Goal: Task Accomplishment & Management: Complete application form

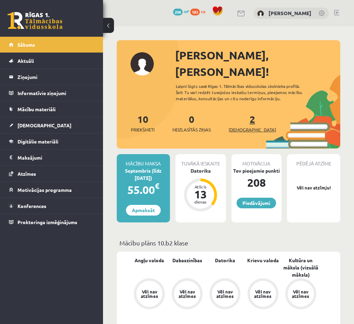
click at [241, 126] on span "[DEMOGRAPHIC_DATA]" at bounding box center [252, 129] width 47 height 7
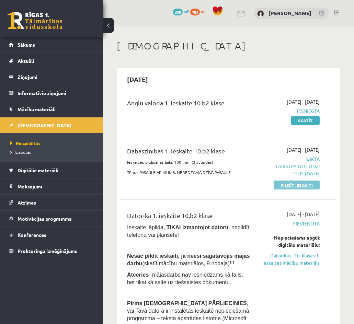
click at [291, 182] on link "Pildīt ieskaiti" at bounding box center [297, 185] width 46 height 9
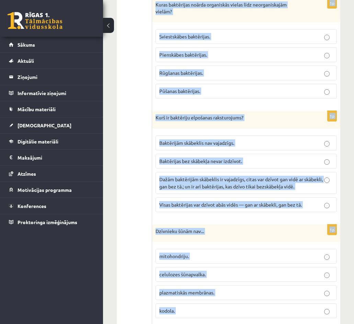
scroll to position [2046, 0]
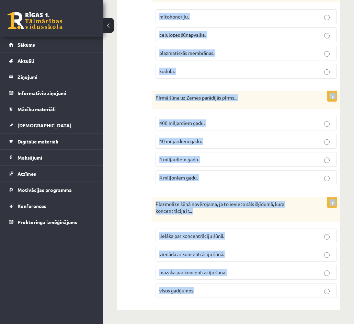
drag, startPoint x: 159, startPoint y: 146, endPoint x: 285, endPoint y: 341, distance: 231.6
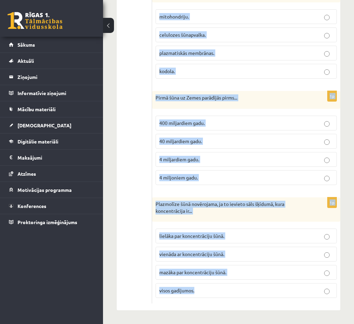
drag, startPoint x: 158, startPoint y: 145, endPoint x: 248, endPoint y: 341, distance: 215.5
copy form "Atbildi uz jautājumiem, izvēloties pareizo atbildi! Katram jautājumam ir tikai …"
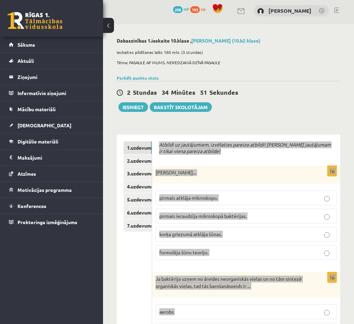
scroll to position [0, 0]
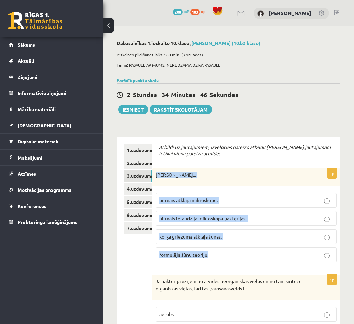
drag, startPoint x: 156, startPoint y: 173, endPoint x: 221, endPoint y: 258, distance: 106.7
click at [223, 260] on div "1p Roberts Huks... pirmais atklāja mikroskopu. pirmais ieraudzīja mikroskopā ba…" at bounding box center [246, 218] width 188 height 100
copy div "Roberts Huks... pirmais atklāja mikroskopu. pirmais ieraudzīja mikroskopā baktē…"
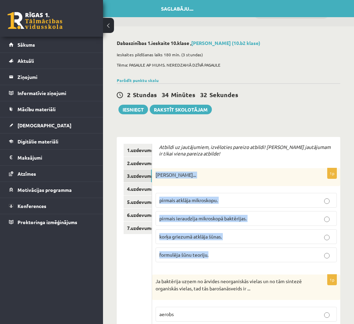
click at [239, 235] on p "korķa griezumā atklāja šūnas." at bounding box center [246, 236] width 174 height 7
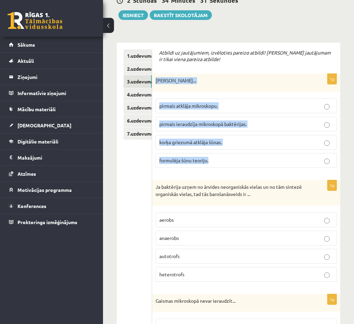
scroll to position [172, 0]
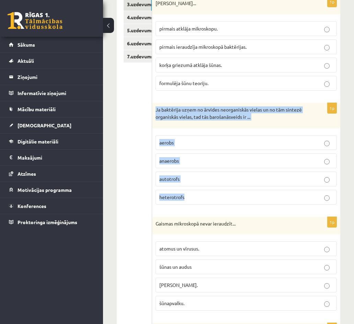
drag, startPoint x: 157, startPoint y: 110, endPoint x: 193, endPoint y: 194, distance: 91.7
click at [193, 194] on div "1p Ja baktērija uzņem no ārvides neorganiskās vielas un no tām sintezē organisk…" at bounding box center [246, 156] width 188 height 107
drag, startPoint x: 171, startPoint y: 109, endPoint x: 188, endPoint y: 114, distance: 17.7
click at [186, 113] on p "Ja baktērija uzņem no ārvides neorganiskās vielas un no tām sintezē organiskās …" at bounding box center [228, 113] width 147 height 14
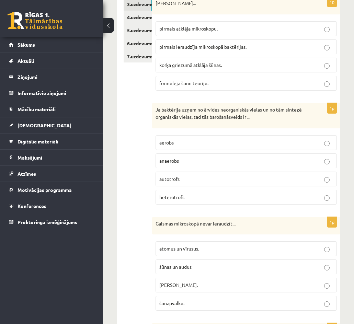
drag, startPoint x: 190, startPoint y: 116, endPoint x: 179, endPoint y: 116, distance: 11.0
click at [179, 116] on p "Ja baktērija uzņem no ārvides neorganiskās vielas un no tām sintezē organiskās …" at bounding box center [228, 113] width 147 height 14
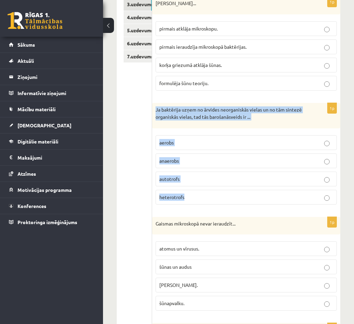
drag, startPoint x: 157, startPoint y: 108, endPoint x: 201, endPoint y: 196, distance: 98.6
click at [201, 196] on div "1p Ja baktērija uzņem no ārvides neorganiskās vielas un no tām sintezē organisk…" at bounding box center [246, 156] width 188 height 107
copy div "Ja baktērija uzņem no ārvides neorganiskās vielas un no tām sintezē organiskās …"
click at [197, 180] on p "autotrofs" at bounding box center [246, 178] width 174 height 7
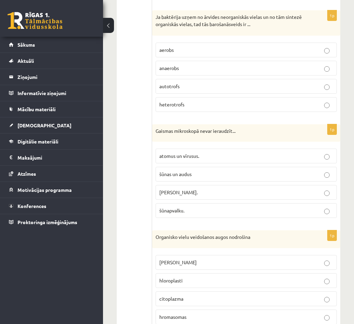
scroll to position [275, 0]
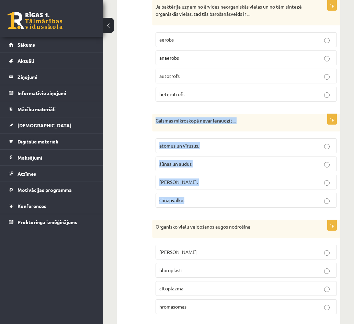
drag, startPoint x: 155, startPoint y: 119, endPoint x: 217, endPoint y: 201, distance: 103.4
click at [218, 201] on div "1p Gaismas mikroskopā nevar ieraudzīt... atomus un vīrusus. šūnas un audus šūna…" at bounding box center [246, 164] width 188 height 100
copy div "Gaismas mikroskopā nevar ieraudzīt... atomus un vīrusus. šūnas un audus šūnas k…"
click at [196, 144] on span "atomus un vīrusus." at bounding box center [179, 145] width 40 height 6
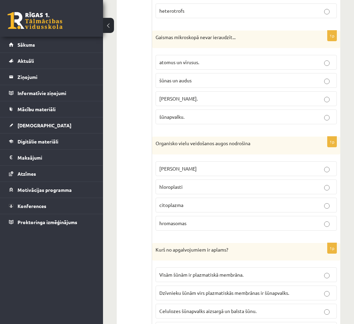
scroll to position [378, 0]
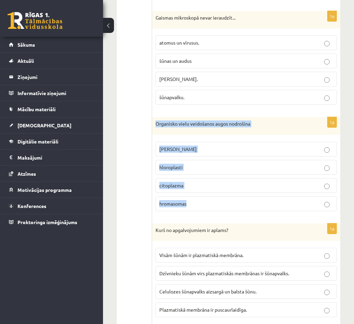
drag, startPoint x: 155, startPoint y: 122, endPoint x: 196, endPoint y: 198, distance: 86.3
click at [196, 198] on div "1p Organisko vielu veidošanos augos nodrošina šūnas kodols hloroplasti citoplaz…" at bounding box center [246, 167] width 188 height 100
copy div "Organisko vielu veidošanos augos nodrošina šūnas kodols hloroplasti citoplazma …"
click at [183, 166] on p "hloroplasti" at bounding box center [246, 167] width 174 height 7
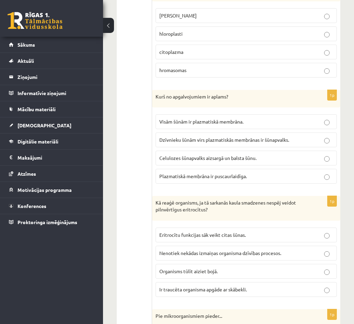
scroll to position [515, 0]
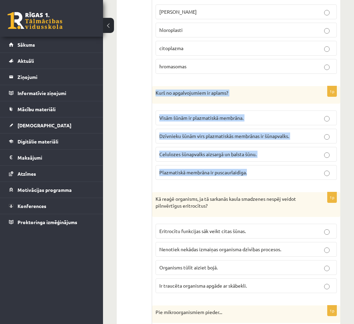
drag, startPoint x: 155, startPoint y: 94, endPoint x: 255, endPoint y: 176, distance: 129.5
click at [255, 176] on div "1p Kurš no apgalvojumiem ir aplams? Visām šūnām ir plazmatiskā membrāna. Dzīvni…" at bounding box center [246, 136] width 188 height 100
copy div "Kurš no apgalvojumiem ir aplams? Visām šūnām ir plazmatiskā membrāna. Dzīvnieku…"
click at [179, 135] on span "Dzīvnieku šūnām virs plazmatiskās membrānas ir šūnapvalks." at bounding box center [224, 136] width 130 height 6
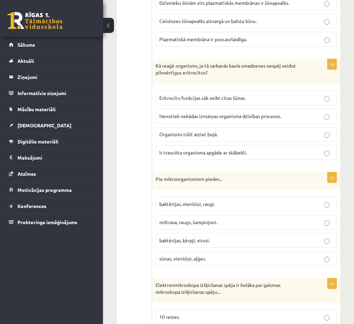
scroll to position [652, 0]
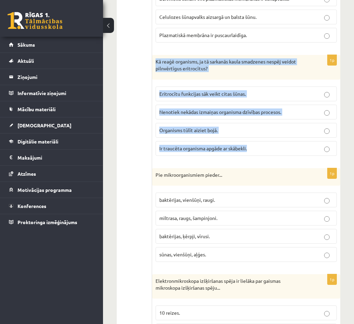
drag, startPoint x: 155, startPoint y: 60, endPoint x: 284, endPoint y: 144, distance: 153.8
click at [285, 143] on div "1p Kā reaģē organisms, ja tā sarkanās kaula smadzenes nespēj veidot pilnvērtīgu…" at bounding box center [246, 108] width 188 height 106
copy div "Kā reaģē organisms, ja tā sarkanās kaula smadzenes nespēj veidot pilnvērtīgus e…"
click at [181, 147] on span "Ir traucēta organisma apgāde ar skābekli." at bounding box center [203, 148] width 88 height 6
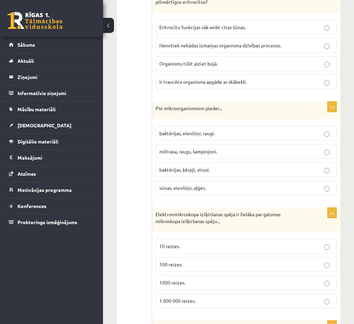
scroll to position [721, 0]
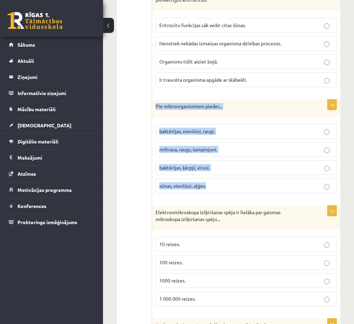
drag, startPoint x: 154, startPoint y: 104, endPoint x: 214, endPoint y: 186, distance: 101.3
click at [214, 186] on div "1p Pie mikroorganismiem pieder... baktērijas, vienšūņi, raugi. miltrasa, raugs,…" at bounding box center [246, 150] width 188 height 100
copy div "Pie mikroorganismiem pieder... baktērijas, vienšūņi, raugi. miltrasa, raugs, ša…"
click at [168, 134] on span "baktērijas, vienšūņi, raugi." at bounding box center [187, 131] width 56 height 6
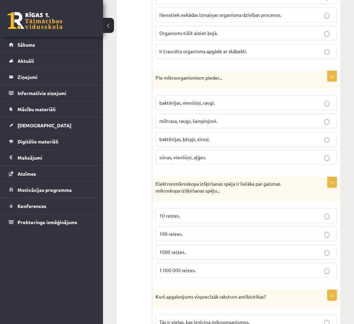
scroll to position [755, 0]
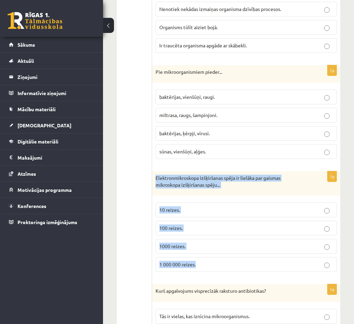
drag, startPoint x: 157, startPoint y: 176, endPoint x: 237, endPoint y: 267, distance: 121.3
click at [237, 267] on div "1p Elektronmikroskopa izšķiršanas spēja ir lielāka par gaismas mikroskopa izšķi…" at bounding box center [246, 224] width 188 height 106
copy div "Elektronmikroskopa izšķiršanas spēja ir lielāka par gaismas mikroskopa izšķirša…"
click at [213, 246] on p "1000 reizes." at bounding box center [246, 246] width 174 height 7
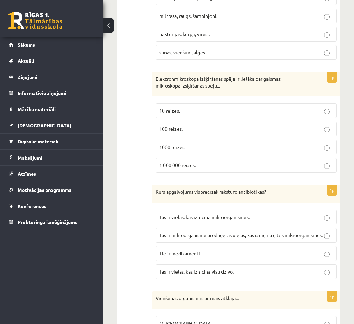
scroll to position [858, 0]
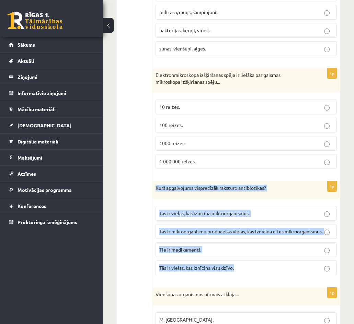
drag, startPoint x: 158, startPoint y: 187, endPoint x: 234, endPoint y: 272, distance: 114.0
click at [234, 272] on div "1p Kurš apgalvojums visprecīzāk raksturo antibiotikas? Tās ir vielas, kas iznīc…" at bounding box center [246, 231] width 188 height 100
copy div "Kurš apgalvojums visprecīzāk raksturo antibiotikas? Tās ir vielas, kas iznīcina…"
click at [218, 235] on p "Tās ir mikroorganismu producētas vielas, kas iznīcina citus mikroorganismus." at bounding box center [246, 231] width 174 height 7
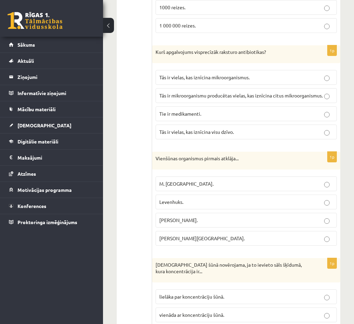
scroll to position [995, 0]
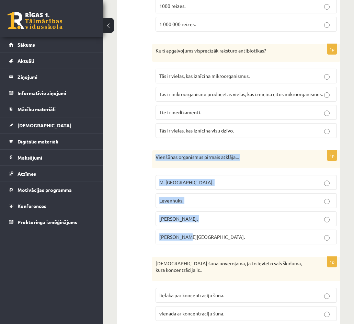
drag, startPoint x: 155, startPoint y: 162, endPoint x: 200, endPoint y: 235, distance: 86.0
click at [200, 235] on div "1p Vienšūnas organismus pirmais atklāja... M. Šleidens. Levenhuks. T. Švāns. R.…" at bounding box center [246, 200] width 188 height 100
click at [191, 202] on label "Levenhuks." at bounding box center [245, 200] width 181 height 15
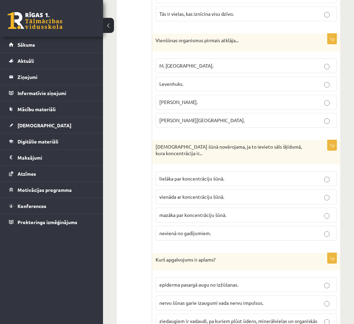
scroll to position [1133, 0]
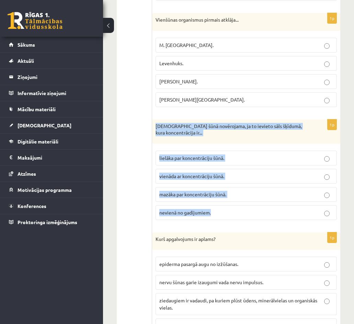
drag, startPoint x: 156, startPoint y: 131, endPoint x: 217, endPoint y: 228, distance: 113.7
click at [217, 226] on div "1p Deplazmolīze šūnā novērojama, ja to ievieto sāls šķīdumā, kura koncentrācija…" at bounding box center [246, 172] width 188 height 106
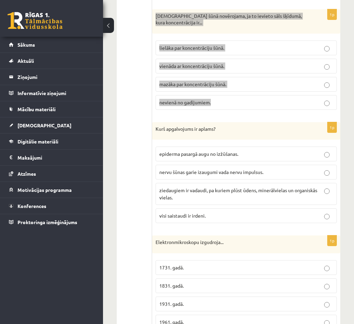
scroll to position [1270, 0]
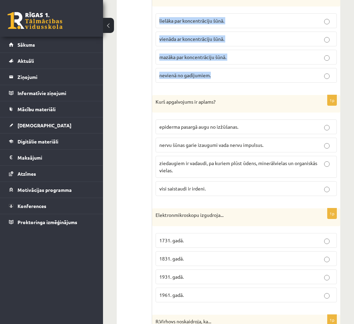
click at [243, 61] on p "mazāka par koncentrāciju šūnā." at bounding box center [246, 57] width 174 height 7
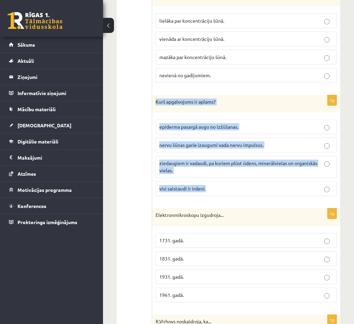
drag, startPoint x: 154, startPoint y: 106, endPoint x: 219, endPoint y: 194, distance: 109.5
click at [219, 194] on div "1p Kurš apgalvojums ir aplams? epiderma pasargā augu no izžūšanas. nervu šūnas …" at bounding box center [246, 148] width 188 height 107
click at [227, 192] on p "visi saistaudi ir irdeni." at bounding box center [246, 188] width 174 height 7
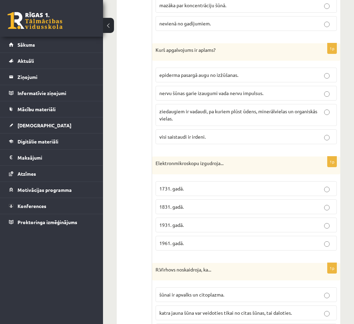
scroll to position [1373, 0]
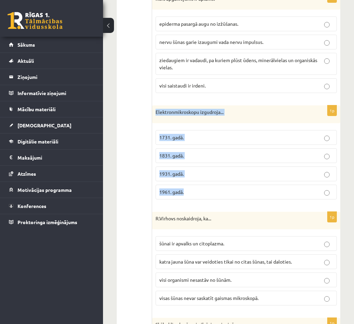
drag, startPoint x: 155, startPoint y: 118, endPoint x: 198, endPoint y: 204, distance: 96.6
click at [198, 205] on div "1p Elektronmikroskopu izgudroja... 1731. gadā. 1831. gadā. 1931. gadā. 1961. ga…" at bounding box center [246, 155] width 188 height 100
click at [201, 177] on p "1931. gadā." at bounding box center [246, 173] width 174 height 7
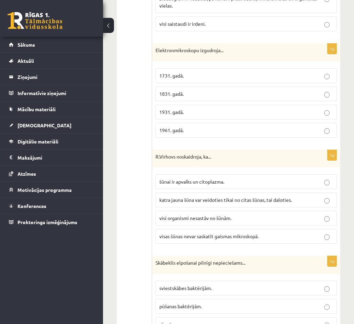
scroll to position [1442, 0]
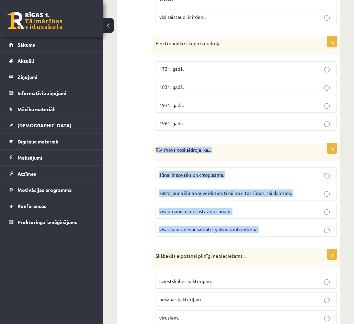
drag, startPoint x: 156, startPoint y: 156, endPoint x: 265, endPoint y: 238, distance: 136.3
click at [265, 238] on div "1p R.Virhovs noskaidroja, ka... šūnai ir apvalks un citoplazma. katra jauna šūn…" at bounding box center [246, 193] width 188 height 100
click at [229, 196] on span "katra jauna šūna var veidoties tikai no citas šūnas, tai daloties." at bounding box center [225, 193] width 132 height 6
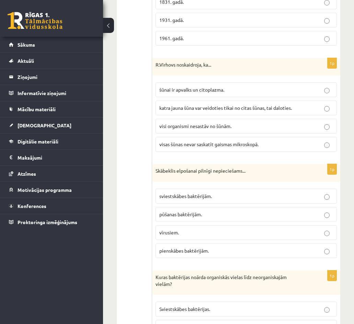
scroll to position [1545, 0]
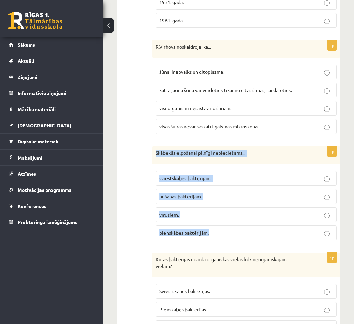
drag, startPoint x: 155, startPoint y: 158, endPoint x: 224, endPoint y: 250, distance: 115.0
click at [224, 246] on div "1p Skābeklis elpošanai pilnīgi nepieciešams... sviestskābes baktērijām. pūšanas…" at bounding box center [246, 196] width 188 height 100
click at [222, 200] on p "pūšanas baktērijām." at bounding box center [246, 196] width 174 height 7
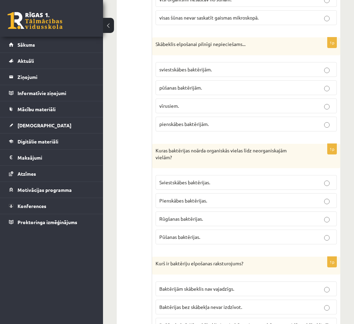
scroll to position [1682, 0]
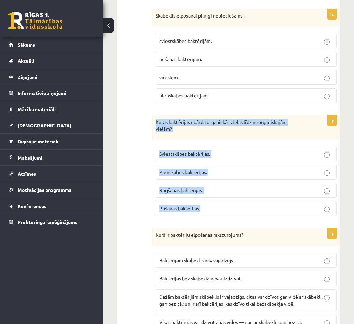
drag, startPoint x: 154, startPoint y: 126, endPoint x: 208, endPoint y: 224, distance: 112.5
click at [208, 221] on div "1p Kuras baktērijas noārda organiskās vielas līdz neorganiskajām vielām? Sviest…" at bounding box center [246, 168] width 188 height 106
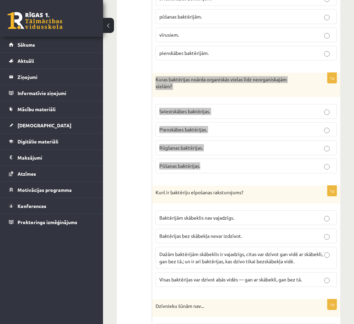
scroll to position [1751, 0]
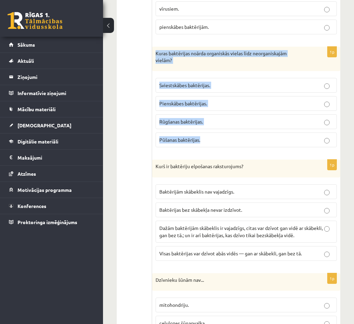
click at [216, 143] on p "Pūšanas baktērijas." at bounding box center [246, 139] width 174 height 7
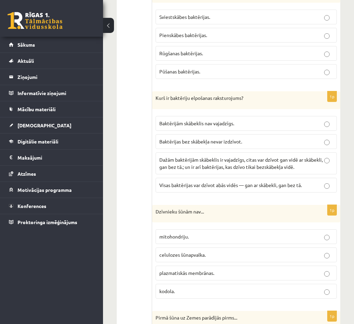
scroll to position [1819, 0]
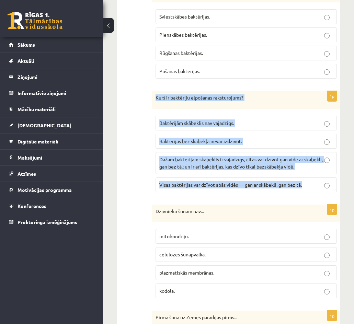
drag, startPoint x: 156, startPoint y: 104, endPoint x: 312, endPoint y: 192, distance: 179.1
click at [312, 192] on div "1p Kurš ir baktēriju elpošanas raksturojums? Baktērijām skābeklis nav vajadzīgs…" at bounding box center [246, 144] width 188 height 107
click at [324, 168] on p "Dažām baktērijām skābeklis ir vajadzīgs, citas var dzīvot gan vidē ar skābekli,…" at bounding box center [246, 163] width 174 height 14
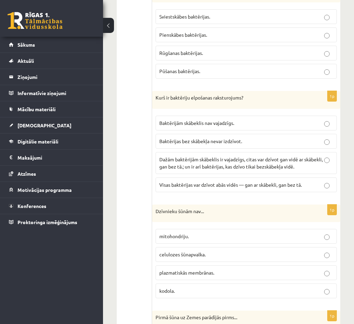
click at [254, 215] on p "Dzīvnieku šūnām nav..." at bounding box center [228, 211] width 147 height 7
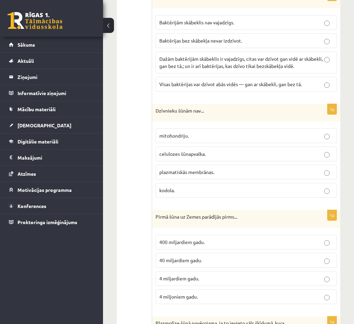
scroll to position [1922, 0]
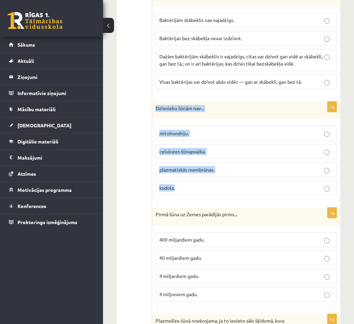
drag, startPoint x: 154, startPoint y: 113, endPoint x: 187, endPoint y: 190, distance: 84.1
click at [187, 190] on div "1p Dzīvnieku šūnām nav... mitohondriju. celulozes šūnapvalka. plazmatiskās memb…" at bounding box center [246, 152] width 188 height 100
click at [216, 155] on p "celulozes šūnapvalka." at bounding box center [246, 151] width 174 height 7
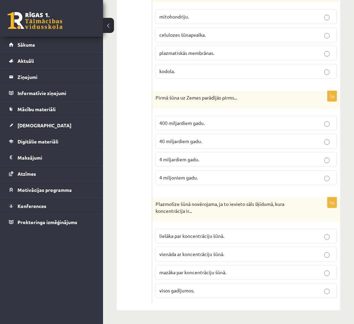
scroll to position [2046, 0]
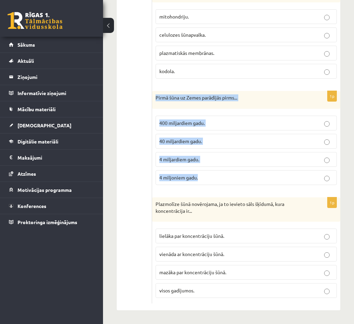
drag, startPoint x: 154, startPoint y: 96, endPoint x: 204, endPoint y: 175, distance: 93.6
click at [204, 175] on div "1p Pirmā šūna uz Zemes parādījās pirms... 400 miljardiem gadu. 40 miljardiem ga…" at bounding box center [246, 141] width 188 height 100
click at [205, 158] on p "4 miljardiem gadu." at bounding box center [246, 159] width 174 height 7
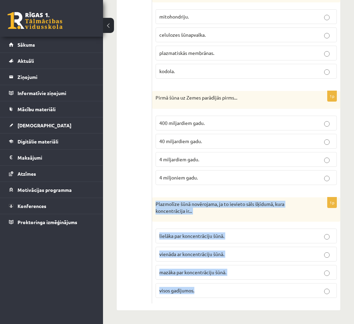
drag, startPoint x: 153, startPoint y: 202, endPoint x: 210, endPoint y: 285, distance: 100.1
click at [210, 285] on div "1p Plazmolīze šūnā novērojama, ja to ievieto sāls šķīdumā, kura koncentrācija i…" at bounding box center [246, 250] width 188 height 106
click at [185, 236] on span "lielāka par koncentrāciju šūnā." at bounding box center [191, 236] width 65 height 6
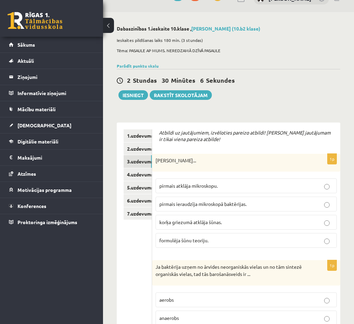
scroll to position [0, 0]
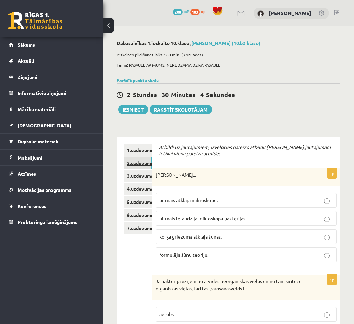
click at [135, 162] on link "2.uzdevums" at bounding box center [138, 163] width 28 height 13
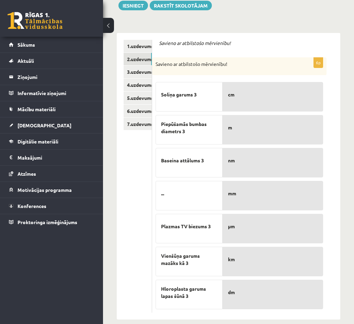
scroll to position [114, 0]
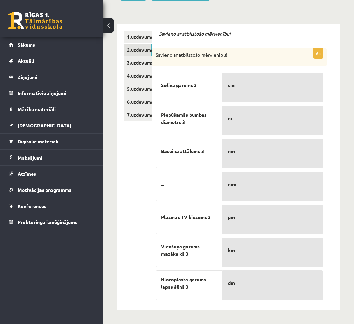
drag, startPoint x: 212, startPoint y: 240, endPoint x: 138, endPoint y: 247, distance: 74.1
click at [138, 247] on ul "1.uzdevums 2.uzdevums 3.uzdevums 4.uzdevums 5.uzdevums 6.uzdevums 7.uzdevums" at bounding box center [138, 167] width 28 height 273
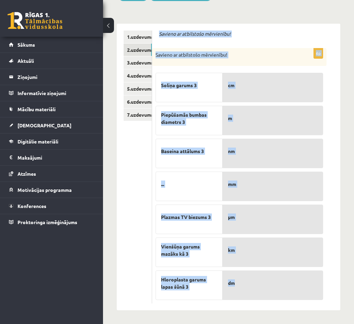
drag, startPoint x: 157, startPoint y: 25, endPoint x: 270, endPoint y: 293, distance: 290.1
click at [270, 293] on div "Savieno ar atbilstošo mērvienību! 6p Savieno ar atbilstošo mērvienību! Soliņa g…" at bounding box center [246, 167] width 188 height 287
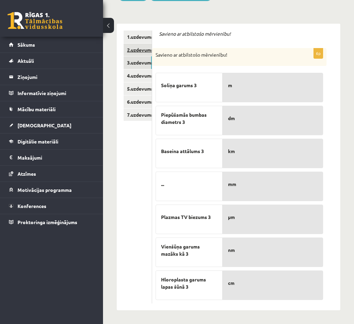
click at [134, 45] on link "2.uzdevums" at bounding box center [138, 50] width 28 height 13
click at [138, 62] on link "3.uzdevums" at bounding box center [138, 62] width 28 height 13
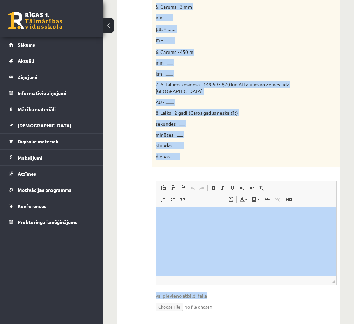
scroll to position [348, 0]
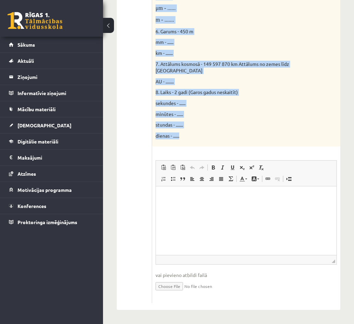
drag, startPoint x: 159, startPoint y: 38, endPoint x: 204, endPoint y: 138, distance: 109.1
click at [204, 138] on form "Parādi aprēķina gaitu! 16p Doti fizikālie lielumi un to mērvienības. Pārveido m…" at bounding box center [246, 49] width 174 height 507
drag, startPoint x: 160, startPoint y: 89, endPoint x: 173, endPoint y: 93, distance: 13.2
click at [173, 93] on span "8. Laiks - 2 gadi (Garos gadus neskaitīt)" at bounding box center [196, 92] width 82 height 6
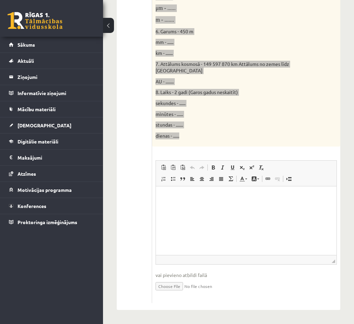
click at [245, 199] on p "Editor, wiswyg-editor-user-answer-47364053707580" at bounding box center [246, 196] width 167 height 7
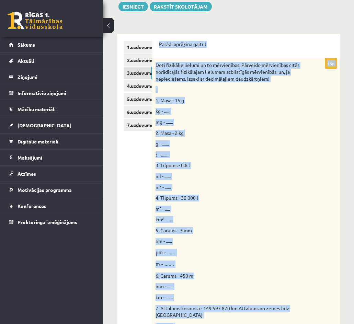
scroll to position [0, 0]
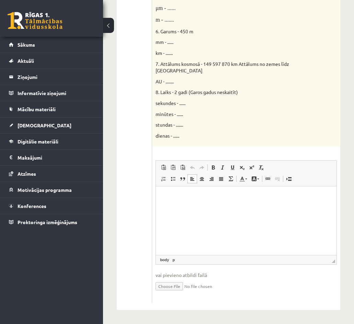
scroll to position [348, 0]
click at [204, 207] on html at bounding box center [246, 196] width 181 height 21
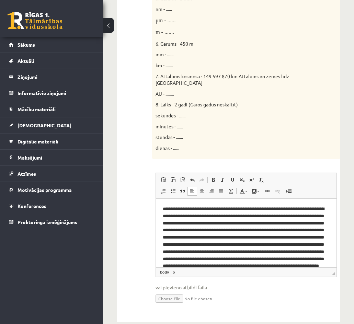
scroll to position [347, 0]
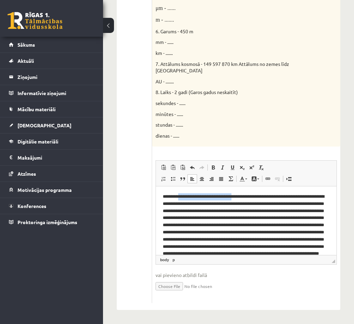
drag, startPoint x: 239, startPoint y: 196, endPoint x: 182, endPoint y: 198, distance: 57.7
click at [182, 198] on p "**********" at bounding box center [243, 232] width 161 height 79
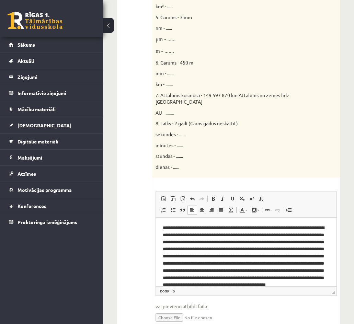
scroll to position [313, 0]
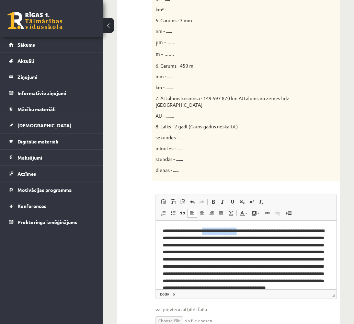
drag, startPoint x: 249, startPoint y: 230, endPoint x: 210, endPoint y: 231, distance: 38.8
click at [210, 231] on p "**********" at bounding box center [243, 267] width 161 height 79
drag, startPoint x: 292, startPoint y: 230, endPoint x: 239, endPoint y: 230, distance: 53.5
click at [239, 230] on p "**********" at bounding box center [243, 267] width 161 height 79
drag, startPoint x: 254, startPoint y: 231, endPoint x: 295, endPoint y: 230, distance: 40.5
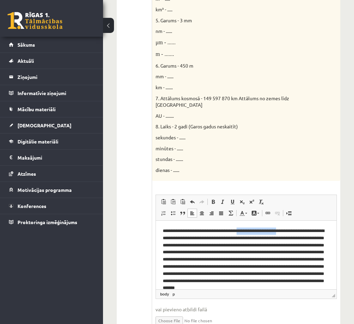
click at [295, 230] on p "**********" at bounding box center [243, 263] width 161 height 71
click at [270, 230] on p "**********" at bounding box center [243, 263] width 161 height 71
drag, startPoint x: 294, startPoint y: 231, endPoint x: 193, endPoint y: 236, distance: 101.7
click at [193, 236] on p "**********" at bounding box center [243, 263] width 161 height 71
drag, startPoint x: 310, startPoint y: 231, endPoint x: 199, endPoint y: 239, distance: 111.2
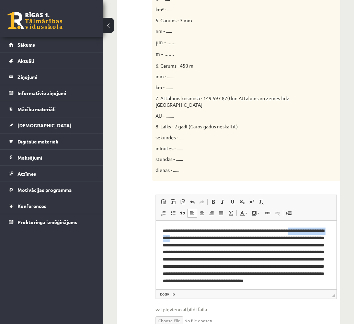
click at [199, 239] on p "**********" at bounding box center [243, 263] width 161 height 71
drag, startPoint x: 206, startPoint y: 239, endPoint x: 288, endPoint y: 238, distance: 82.4
click at [288, 238] on p "**********" at bounding box center [243, 263] width 161 height 71
click at [220, 239] on p "**********" at bounding box center [243, 260] width 161 height 64
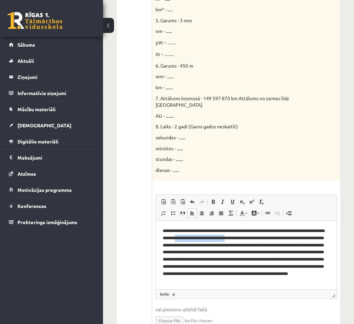
drag, startPoint x: 219, startPoint y: 239, endPoint x: 275, endPoint y: 238, distance: 56.3
click at [275, 238] on p "**********" at bounding box center [243, 260] width 161 height 64
click at [309, 232] on p "**********" at bounding box center [243, 260] width 161 height 64
click at [322, 212] on span "Editor toolbars Paste Keyboard shortcut Ctrl+V Paste as plain text Keyboard sho…" at bounding box center [246, 208] width 181 height 26
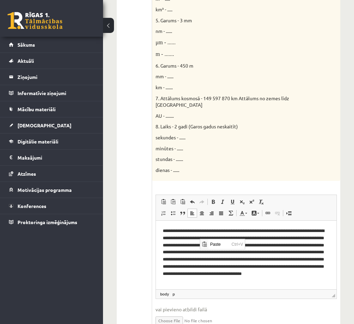
click at [147, 240] on ul "1.uzdevums 2.uzdevums 3.uzdevums 4.uzdevums 5.uzdevums 6.uzdevums 7.uzdevums" at bounding box center [138, 84] width 28 height 507
drag, startPoint x: 272, startPoint y: 238, endPoint x: 207, endPoint y: 246, distance: 66.0
click at [207, 246] on p "**********" at bounding box center [243, 260] width 161 height 64
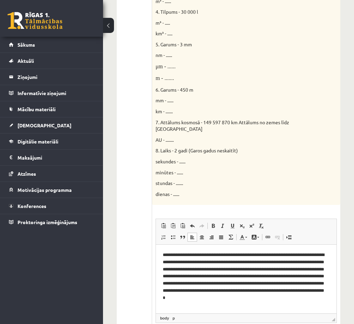
scroll to position [347, 0]
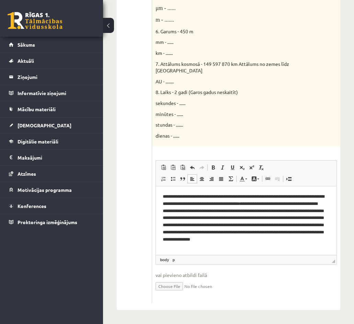
click at [273, 204] on p "**********" at bounding box center [243, 221] width 161 height 57
drag, startPoint x: 298, startPoint y: 204, endPoint x: 322, endPoint y: 203, distance: 24.4
click at [322, 203] on p "**********" at bounding box center [243, 221] width 161 height 57
drag, startPoint x: 317, startPoint y: 204, endPoint x: 205, endPoint y: 212, distance: 112.9
click at [205, 212] on p "**********" at bounding box center [243, 221] width 161 height 57
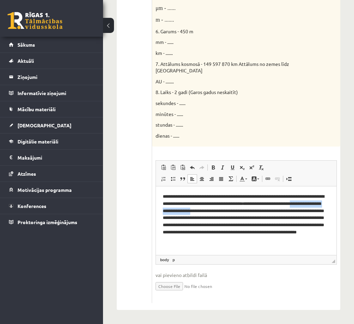
drag, startPoint x: 201, startPoint y: 211, endPoint x: 274, endPoint y: 212, distance: 73.5
click at [274, 212] on p "**********" at bounding box center [243, 221] width 161 height 57
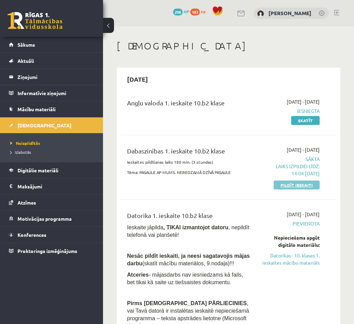
click at [288, 184] on link "Pildīt ieskaiti" at bounding box center [297, 185] width 46 height 9
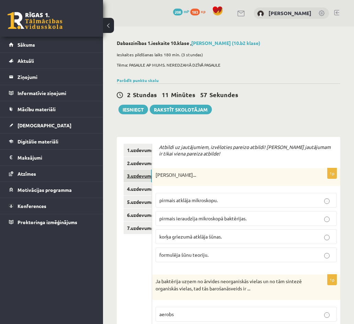
click at [139, 177] on link "3.uzdevums" at bounding box center [138, 176] width 28 height 13
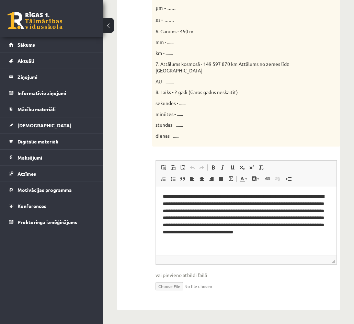
scroll to position [348, 0]
drag, startPoint x: 207, startPoint y: 212, endPoint x: 218, endPoint y: 209, distance: 11.3
click at [223, 206] on p "**********" at bounding box center [246, 218] width 166 height 50
click at [209, 211] on p "**********" at bounding box center [246, 218] width 166 height 50
drag, startPoint x: 207, startPoint y: 211, endPoint x: 258, endPoint y: 208, distance: 50.9
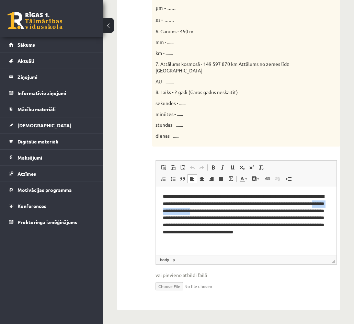
click at [258, 208] on p "**********" at bounding box center [246, 218] width 166 height 50
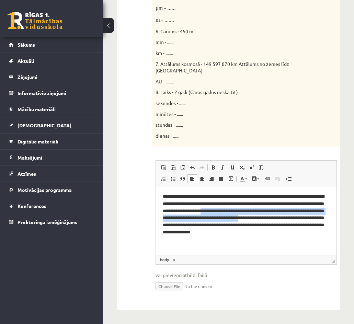
drag, startPoint x: 269, startPoint y: 210, endPoint x: 181, endPoint y: 228, distance: 89.3
click at [181, 228] on p "**********" at bounding box center [246, 218] width 166 height 50
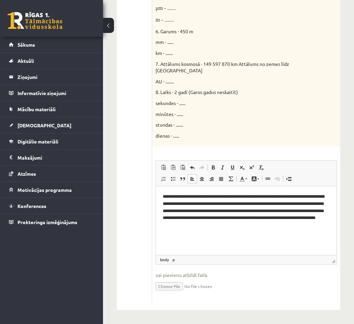
click at [315, 210] on p "**********" at bounding box center [246, 211] width 166 height 36
drag, startPoint x: 312, startPoint y: 212, endPoint x: 216, endPoint y: 216, distance: 96.2
click at [216, 216] on p "**********" at bounding box center [246, 211] width 166 height 36
drag, startPoint x: 198, startPoint y: 218, endPoint x: 264, endPoint y: 219, distance: 65.6
click at [264, 219] on p "**********" at bounding box center [246, 211] width 166 height 36
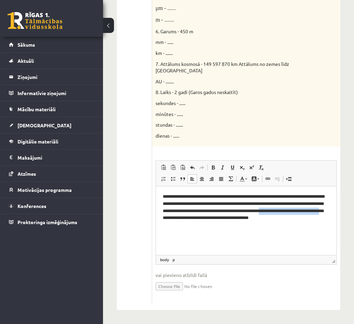
drag, startPoint x: 196, startPoint y: 219, endPoint x: 264, endPoint y: 217, distance: 67.3
click at [264, 217] on p "**********" at bounding box center [246, 211] width 166 height 36
drag, startPoint x: 228, startPoint y: 218, endPoint x: 241, endPoint y: 218, distance: 13.7
click at [241, 218] on p "**********" at bounding box center [246, 207] width 166 height 28
click at [228, 216] on p "**********" at bounding box center [246, 207] width 166 height 28
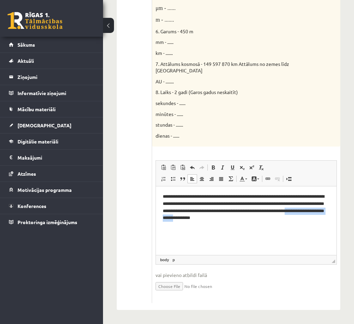
drag, startPoint x: 228, startPoint y: 216, endPoint x: 284, endPoint y: 217, distance: 56.0
click at [284, 217] on p "**********" at bounding box center [246, 207] width 166 height 28
click at [253, 202] on p "**********" at bounding box center [246, 207] width 166 height 28
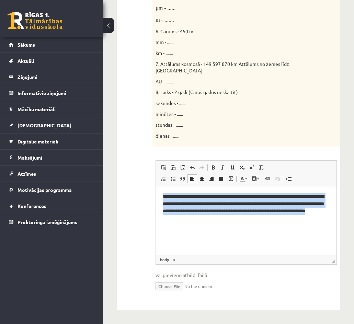
click at [253, 202] on p "**********" at bounding box center [246, 207] width 166 height 28
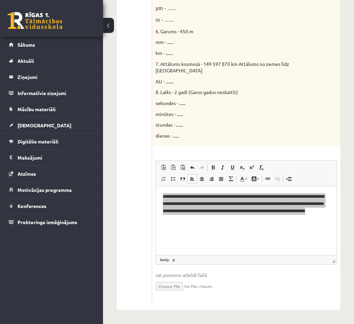
scroll to position [0, 0]
click at [262, 216] on span "Copy" at bounding box center [271, 218] width 21 height 10
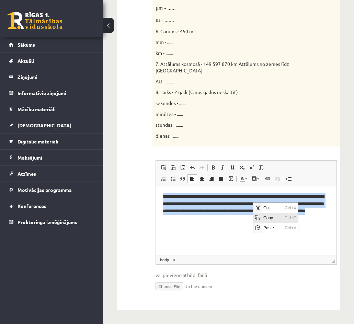
copy p "**********"
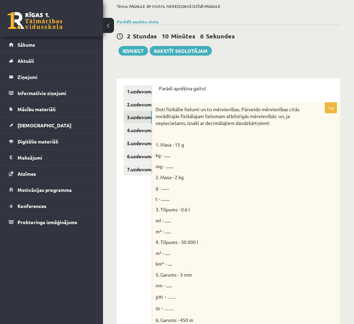
scroll to position [39, 0]
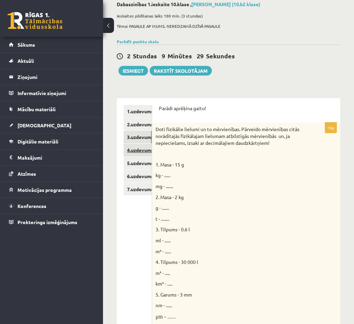
click at [147, 153] on link "4.uzdevums" at bounding box center [138, 150] width 28 height 13
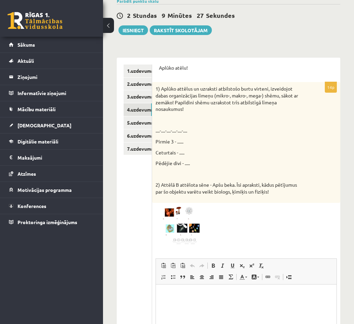
scroll to position [75, 0]
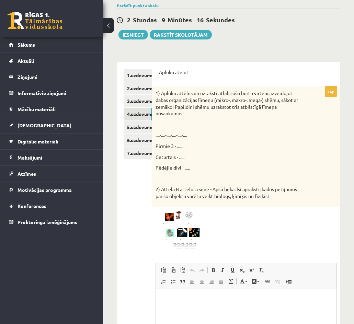
drag, startPoint x: 276, startPoint y: 119, endPoint x: 256, endPoint y: 128, distance: 22.1
click at [256, 128] on div "1) Aplūko attēlus un uzraksti atbilstošo burtu virteni, izveidojot dabas organi…" at bounding box center [246, 146] width 188 height 120
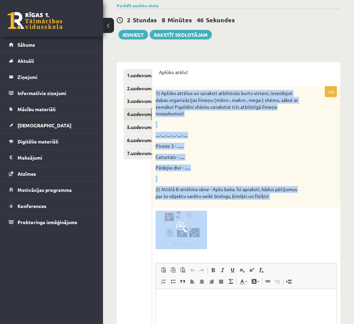
drag, startPoint x: 156, startPoint y: 88, endPoint x: 241, endPoint y: 249, distance: 181.9
click at [241, 249] on div "14p 1) Aplūko attēlus un uzraksti atbilstošo burtu virteni, izveidojot dabas or…" at bounding box center [246, 245] width 188 height 319
copy div "1) Aplūko attēlus un uzraksti atbilstošo burtu virteni, izveidojot dabas organi…"
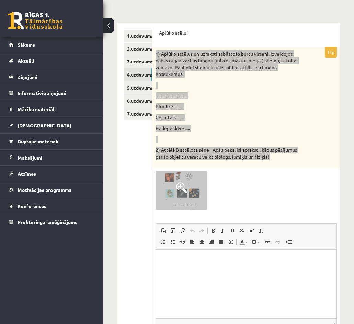
scroll to position [143, 0]
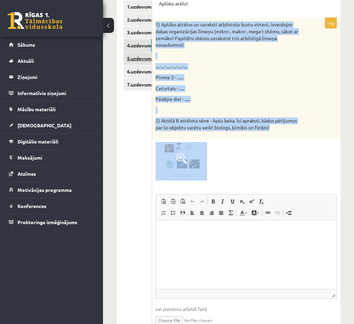
click at [141, 57] on link "5.uzdevums" at bounding box center [138, 58] width 28 height 13
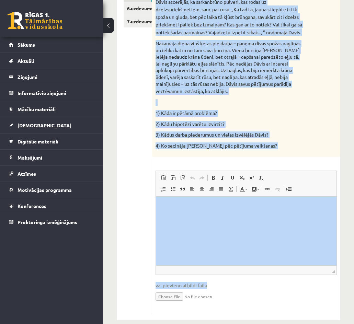
scroll to position [225, 0]
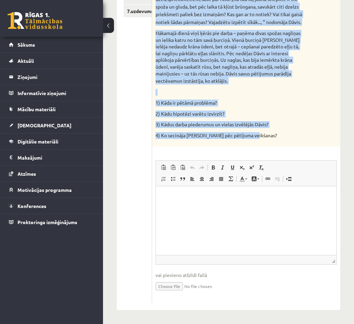
drag, startPoint x: 155, startPoint y: 99, endPoint x: 256, endPoint y: 138, distance: 108.0
click at [263, 146] on div "Dāvis nevarēja vien sagaidīt, kad beidzot sāksies vasaras brīvlaiks. Vectēvam b…" at bounding box center [246, 45] width 188 height 202
copy div "Dāvis nevarēja vien sagaidīt, kad beidzot sāksies vasaras brīvlaiks. Vectēvam b…"
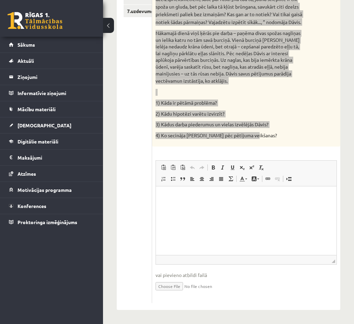
click at [184, 196] on p "Editor, wiswyg-editor-user-answer-47363862046920" at bounding box center [246, 196] width 167 height 7
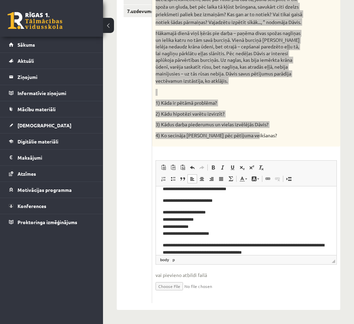
click at [166, 233] on p "**********" at bounding box center [243, 223] width 161 height 28
click at [167, 228] on p "**********" at bounding box center [243, 223] width 161 height 28
click at [166, 220] on p "**********" at bounding box center [243, 223] width 161 height 28
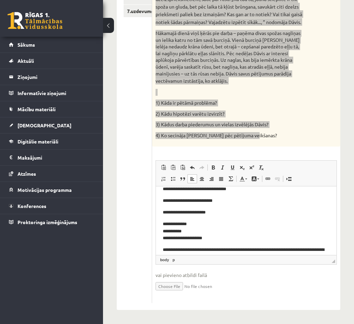
click at [165, 210] on p "**********" at bounding box center [243, 212] width 161 height 7
click at [162, 232] on html "**********" at bounding box center [246, 210] width 181 height 115
click at [174, 219] on body "**********" at bounding box center [246, 210] width 167 height 101
click at [181, 216] on body "**********" at bounding box center [246, 210] width 167 height 101
click at [164, 224] on p "**********" at bounding box center [243, 230] width 161 height 21
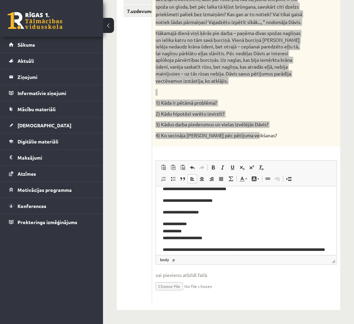
click at [204, 224] on p "**********" at bounding box center [243, 230] width 161 height 21
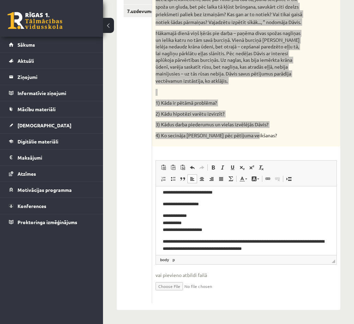
scroll to position [46, 0]
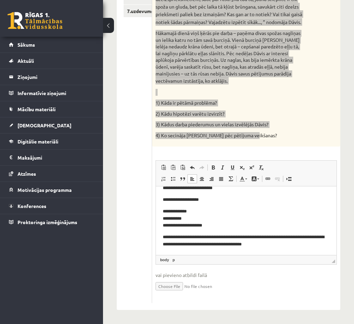
click at [164, 210] on p "**********" at bounding box center [243, 218] width 161 height 21
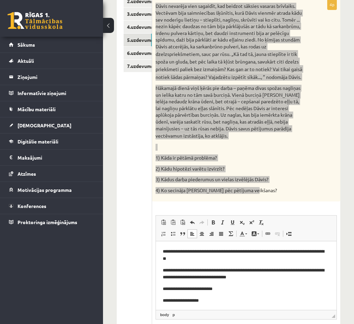
scroll to position [156, 0]
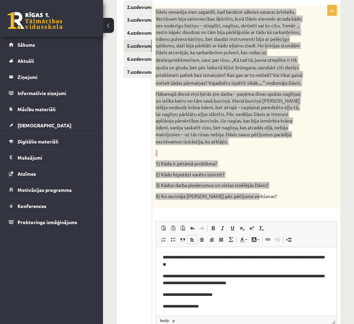
click at [205, 256] on p "**********" at bounding box center [243, 261] width 161 height 14
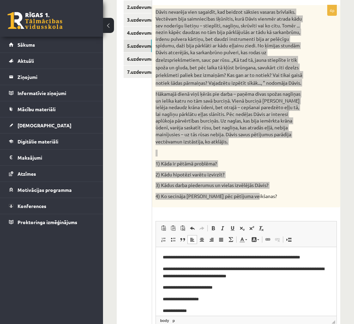
click at [181, 269] on p "**********" at bounding box center [243, 272] width 161 height 14
click at [186, 280] on span "Cut" at bounding box center [184, 282] width 5 height 5
click at [170, 269] on p "**********" at bounding box center [243, 272] width 161 height 14
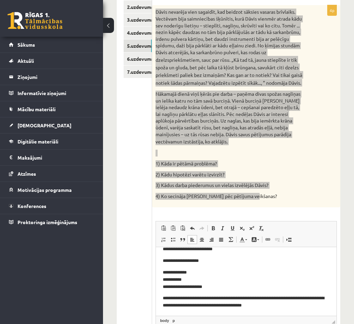
scroll to position [39, 0]
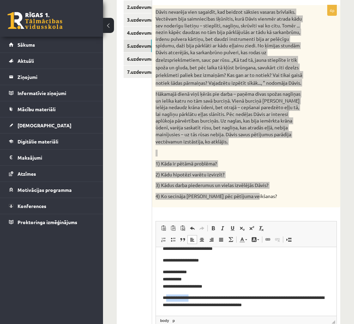
drag, startPoint x: 193, startPoint y: 297, endPoint x: 166, endPoint y: 296, distance: 26.4
click at [166, 296] on p "**********" at bounding box center [243, 301] width 161 height 14
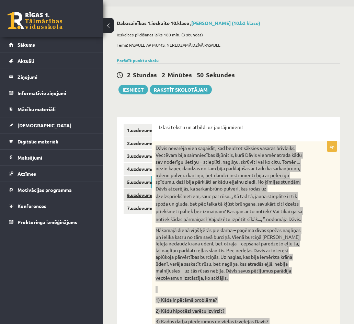
scroll to position [19, 0]
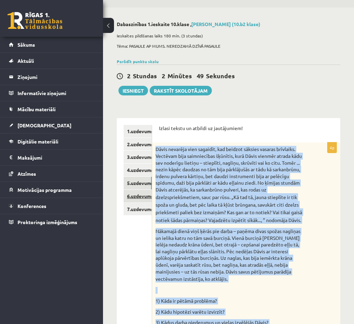
click at [137, 200] on link "6.uzdevums" at bounding box center [138, 196] width 28 height 13
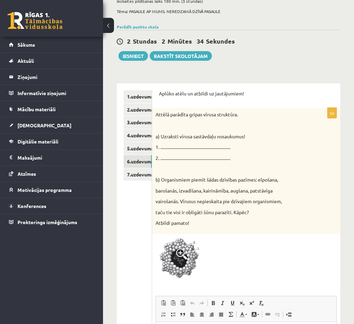
scroll to position [52, 0]
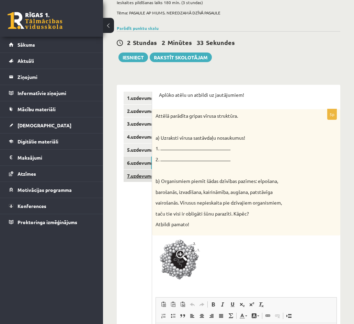
click at [150, 178] on link "7.uzdevums" at bounding box center [138, 176] width 28 height 13
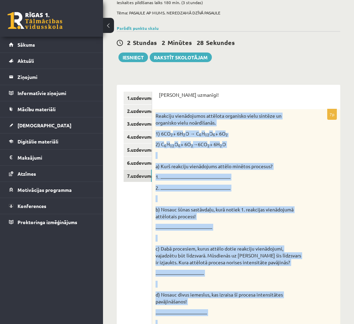
scroll to position [262, 0]
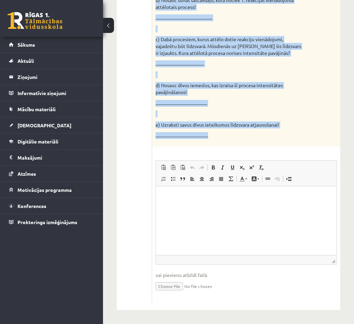
drag, startPoint x: 155, startPoint y: 114, endPoint x: 229, endPoint y: 144, distance: 79.7
click at [229, 144] on div "Reakciju vienādojumos attēlota organisko vielu sintēze un organisko vielu noārd…" at bounding box center [246, 23] width 188 height 247
copy div "Reakciju vienādojumos attēlota organisko vielu sintēze un organisko vielu noārd…"
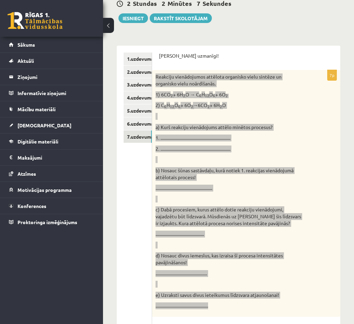
scroll to position [90, 0]
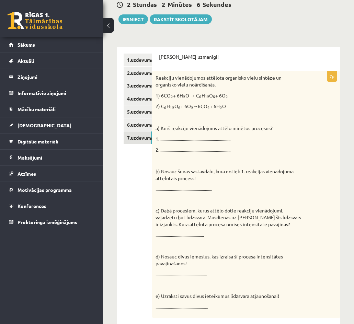
click at [132, 173] on ul "1.uzdevums 2.uzdevums 3.uzdevums 4.uzdevums 5.uzdevums 6.uzdevums 7.uzdevums" at bounding box center [138, 264] width 28 height 421
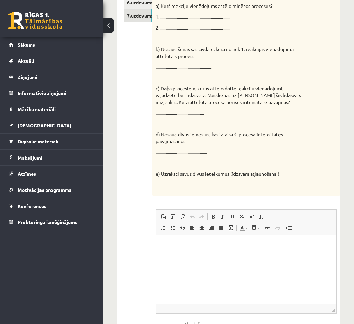
scroll to position [228, 0]
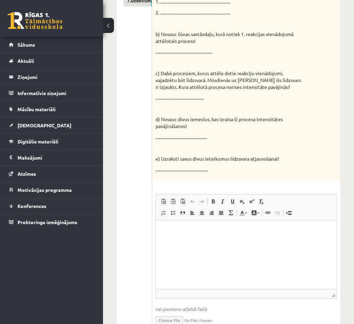
click at [211, 230] on p "Editor, wiswyg-editor-user-answer-47364038200580" at bounding box center [246, 230] width 167 height 7
click at [188, 241] on p "**********" at bounding box center [246, 242] width 166 height 7
drag, startPoint x: 255, startPoint y: 241, endPoint x: 166, endPoint y: 243, distance: 89.3
click at [166, 243] on p "**********" at bounding box center [246, 242] width 166 height 7
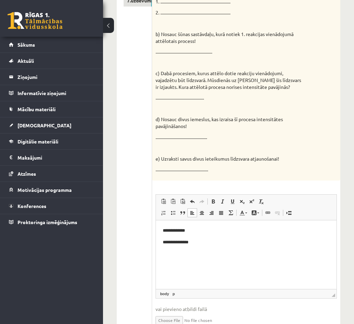
click at [210, 245] on p "**********" at bounding box center [246, 242] width 166 height 7
drag, startPoint x: 205, startPoint y: 245, endPoint x: 162, endPoint y: 229, distance: 45.2
click at [163, 229] on body "**********" at bounding box center [246, 242] width 167 height 30
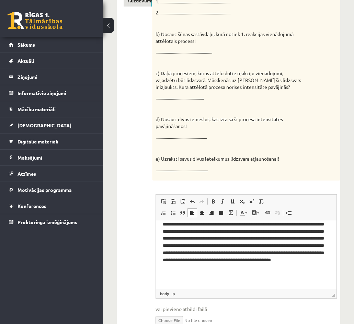
scroll to position [0, 0]
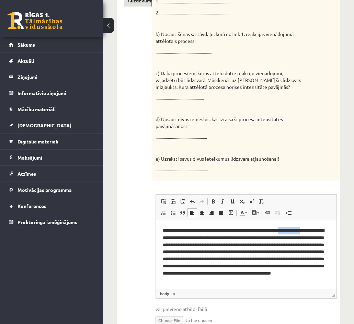
drag, startPoint x: 194, startPoint y: 236, endPoint x: 159, endPoint y: 240, distance: 35.6
click at [159, 240] on html "**********" at bounding box center [246, 265] width 181 height 90
drag, startPoint x: 243, startPoint y: 229, endPoint x: 167, endPoint y: 231, distance: 76.2
click at [167, 231] on p "**********" at bounding box center [243, 255] width 161 height 57
click at [228, 230] on p "**********" at bounding box center [243, 255] width 161 height 57
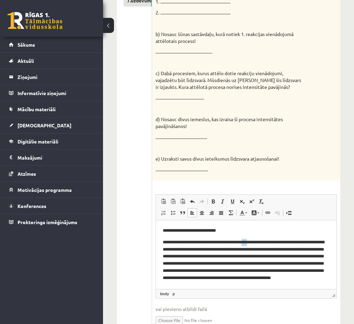
click at [257, 242] on p "**********" at bounding box center [243, 264] width 161 height 50
click at [253, 235] on body "**********" at bounding box center [246, 263] width 167 height 73
click at [185, 249] on p "**********" at bounding box center [243, 264] width 161 height 50
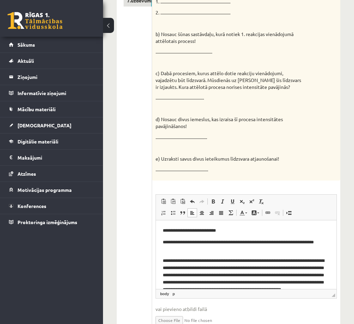
click at [293, 261] on p "**********" at bounding box center [243, 278] width 161 height 43
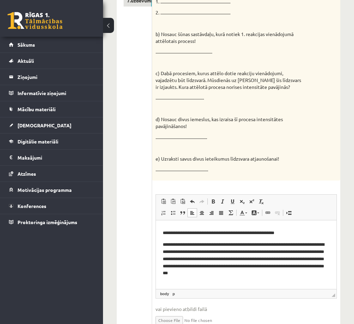
scroll to position [34, 0]
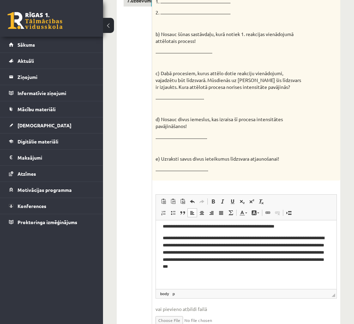
click at [214, 251] on p "**********" at bounding box center [243, 252] width 161 height 36
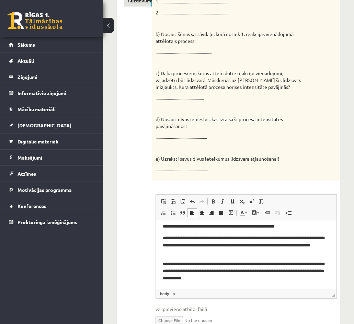
click at [241, 263] on p "**********" at bounding box center [243, 271] width 161 height 21
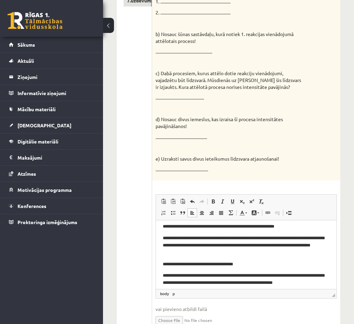
click at [242, 276] on p "**********" at bounding box center [243, 282] width 161 height 21
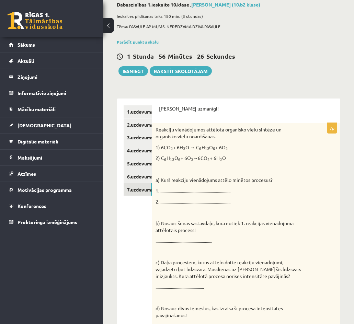
scroll to position [22, 0]
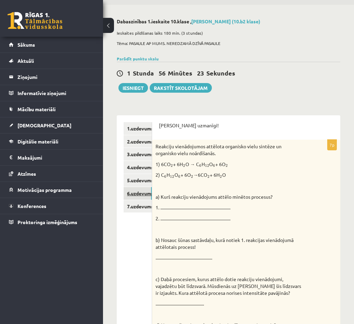
click at [144, 193] on link "6.uzdevums" at bounding box center [138, 193] width 28 height 13
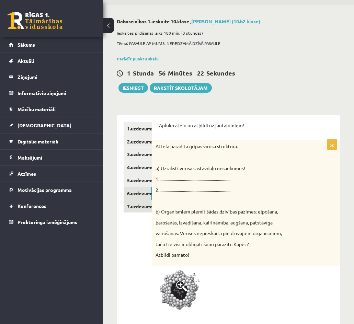
click at [139, 205] on link "7.uzdevums" at bounding box center [138, 206] width 28 height 13
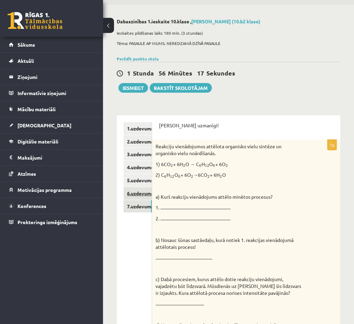
click at [148, 196] on link "6.uzdevums" at bounding box center [138, 193] width 28 height 13
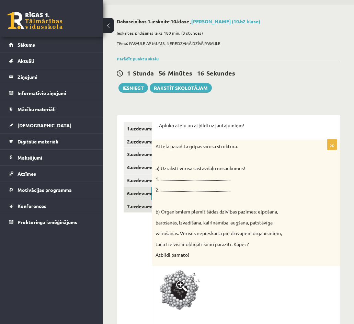
click at [135, 205] on link "7.uzdevums" at bounding box center [138, 206] width 28 height 13
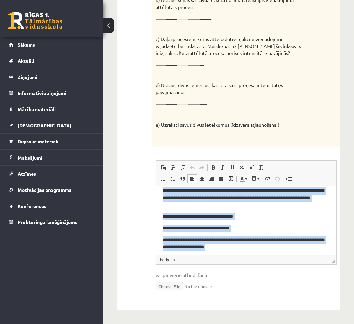
scroll to position [73, 0]
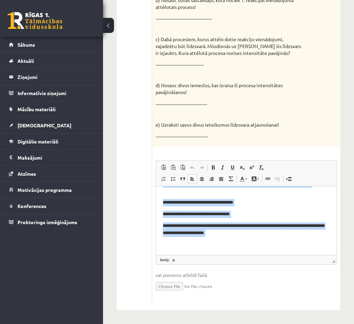
drag, startPoint x: 161, startPoint y: 206, endPoint x: 279, endPoint y: 265, distance: 131.6
click at [279, 255] on html "**********" at bounding box center [246, 184] width 181 height 142
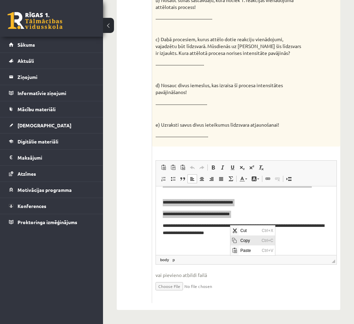
click at [242, 243] on span "Copy" at bounding box center [248, 240] width 21 height 10
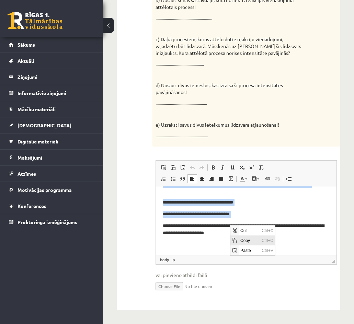
copy body "**********"
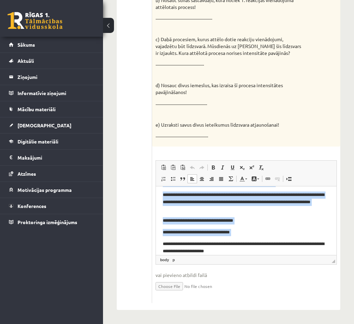
click at [276, 233] on p "**********" at bounding box center [243, 232] width 161 height 7
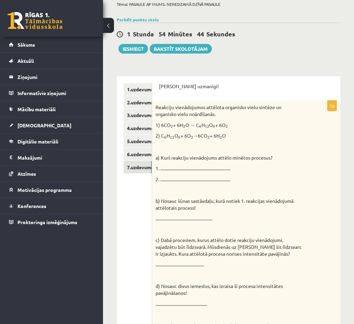
scroll to position [56, 0]
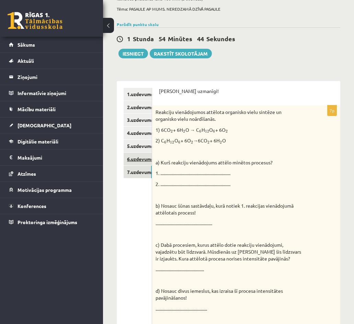
click at [133, 155] on link "6.uzdevums" at bounding box center [138, 159] width 28 height 13
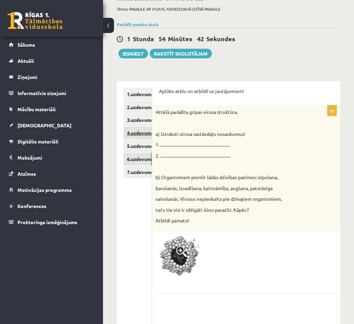
click at [135, 132] on link "4.uzdevums" at bounding box center [138, 133] width 28 height 13
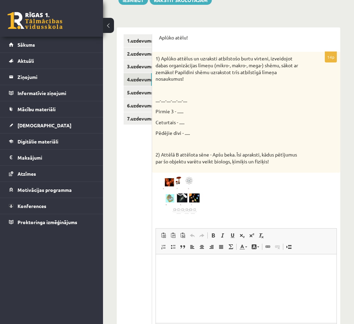
scroll to position [0, 0]
click at [144, 91] on link "5.uzdevums" at bounding box center [138, 92] width 28 height 13
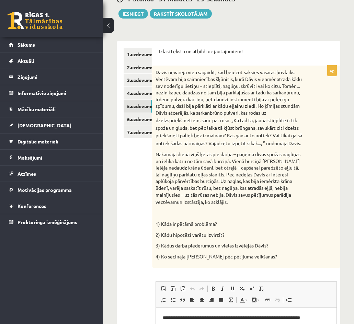
scroll to position [88, 0]
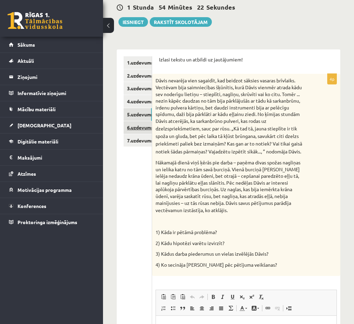
click at [144, 128] on link "6.uzdevums" at bounding box center [138, 127] width 28 height 13
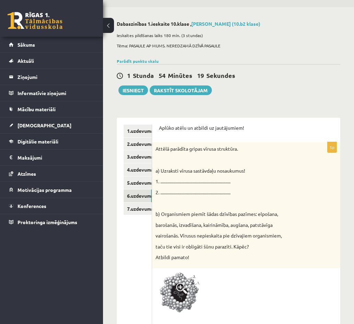
scroll to position [18, 0]
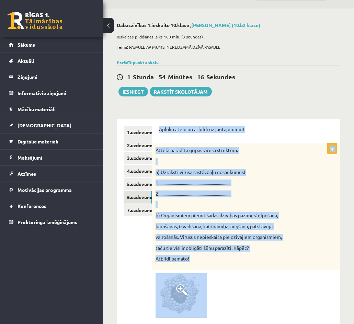
drag, startPoint x: 158, startPoint y: 129, endPoint x: 212, endPoint y: 289, distance: 168.4
click at [212, 289] on div "Aplūko atēlu un atbildi uz jautājumiem! 5p Attēlā parādīta gripas vīrusa strukt…" at bounding box center [246, 300] width 188 height 362
copy form "Aplūko atēlu un atbildi uz jautājumiem! 5p Attēlā parādīta gripas vīrusa strukt…"
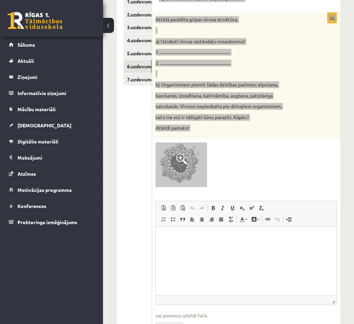
scroll to position [155, 0]
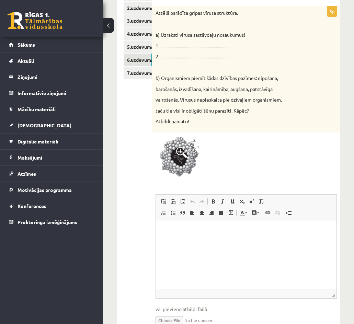
click at [303, 158] on div at bounding box center [245, 158] width 181 height 45
click at [177, 229] on p "Editor, wiswyg-editor-user-answer-47363728693440" at bounding box center [246, 230] width 167 height 7
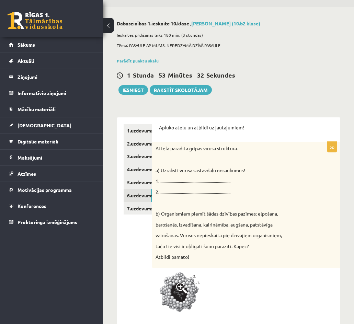
scroll to position [18, 0]
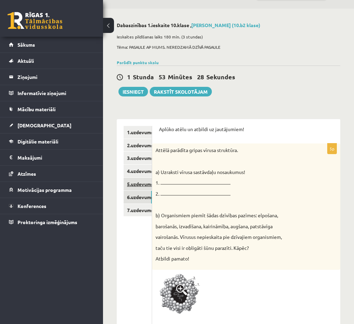
click at [137, 182] on link "5.uzdevums" at bounding box center [138, 184] width 28 height 13
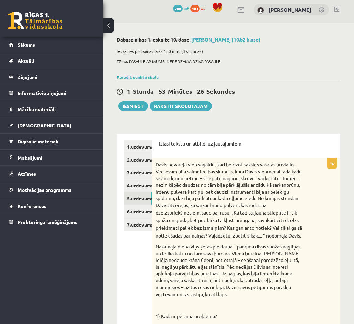
scroll to position [0, 0]
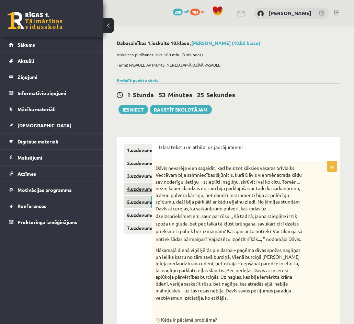
click at [146, 185] on link "4.uzdevums" at bounding box center [138, 189] width 28 height 13
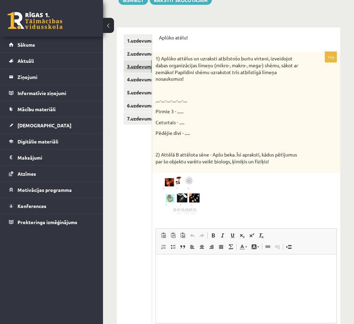
click at [130, 64] on link "3.uzdevums" at bounding box center [138, 66] width 28 height 13
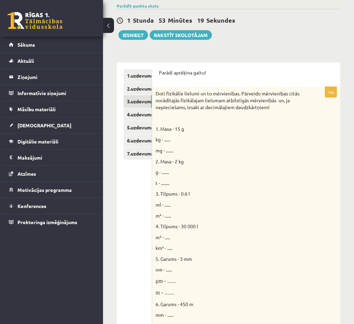
scroll to position [73, 0]
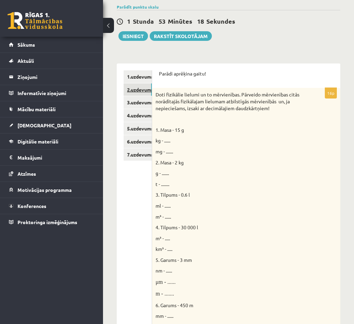
click at [136, 86] on link "2.uzdevums" at bounding box center [138, 89] width 28 height 13
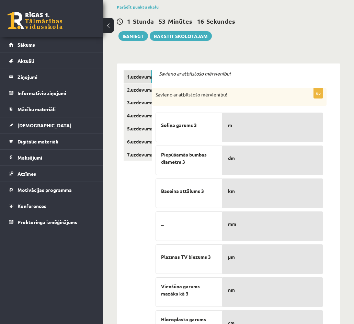
click at [138, 74] on link "1.uzdevums" at bounding box center [138, 76] width 28 height 13
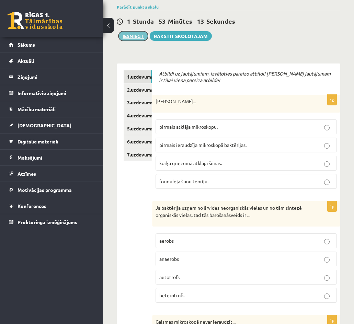
click at [143, 38] on button "Iesniegt" at bounding box center [133, 36] width 30 height 10
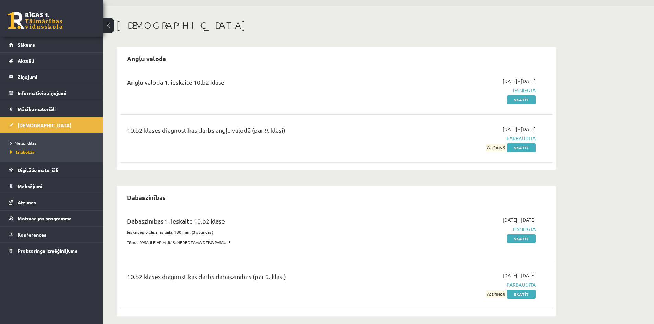
scroll to position [15, 0]
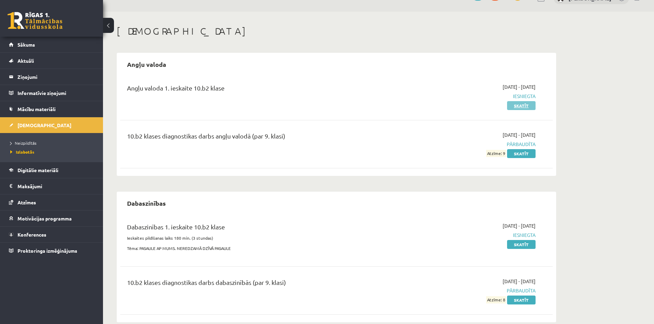
click at [354, 103] on link "Skatīt" at bounding box center [521, 105] width 28 height 9
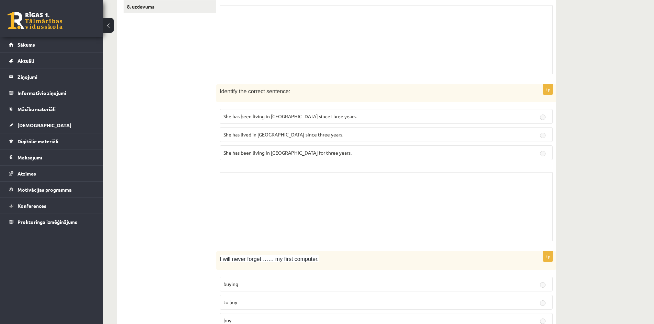
scroll to position [206, 0]
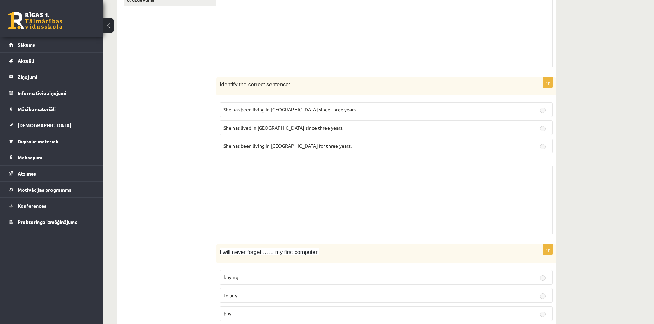
click at [312, 180] on div "Skolotāja pielikums" at bounding box center [386, 200] width 333 height 69
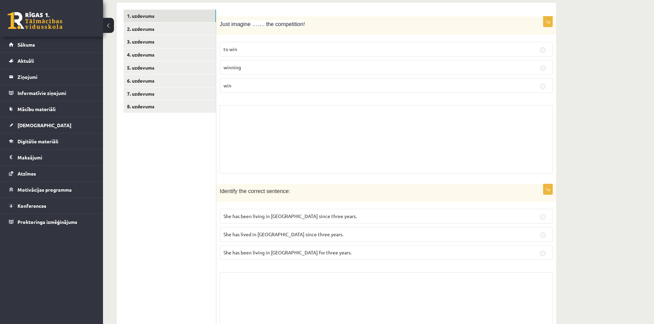
scroll to position [0, 0]
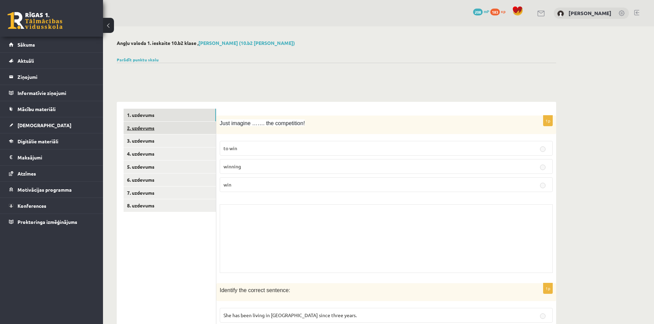
click at [172, 131] on link "2. uzdevums" at bounding box center [170, 128] width 92 height 13
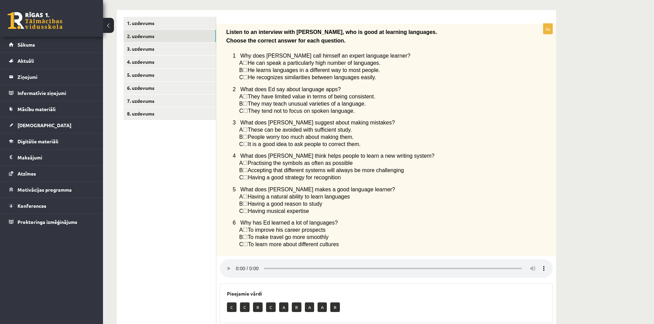
scroll to position [85, 0]
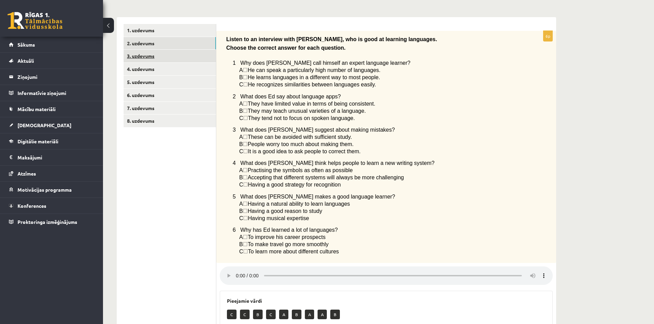
click at [153, 54] on link "3. uzdevums" at bounding box center [170, 56] width 92 height 13
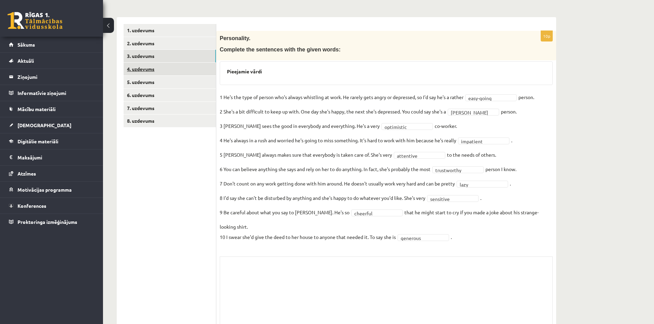
click at [166, 69] on link "4. uzdevums" at bounding box center [170, 69] width 92 height 13
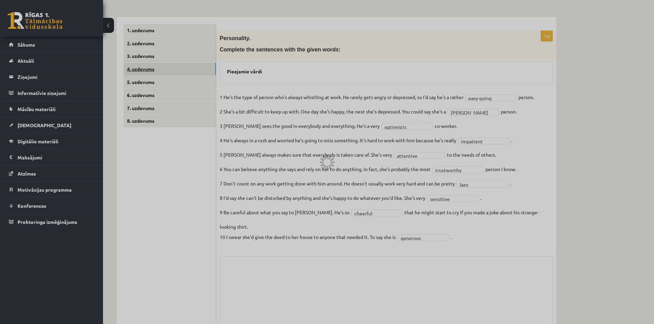
scroll to position [36, 0]
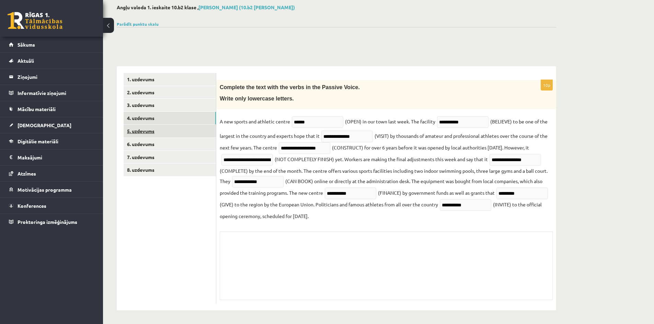
click at [158, 128] on link "5. uzdevums" at bounding box center [170, 131] width 92 height 13
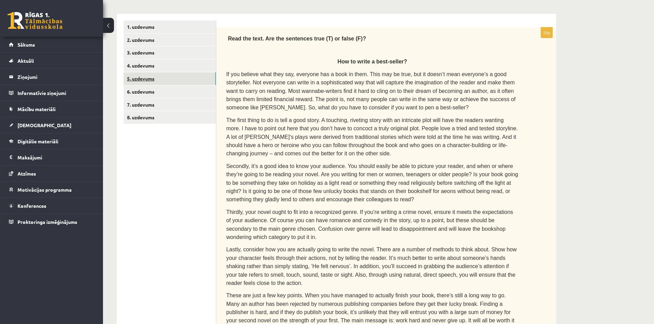
scroll to position [71, 0]
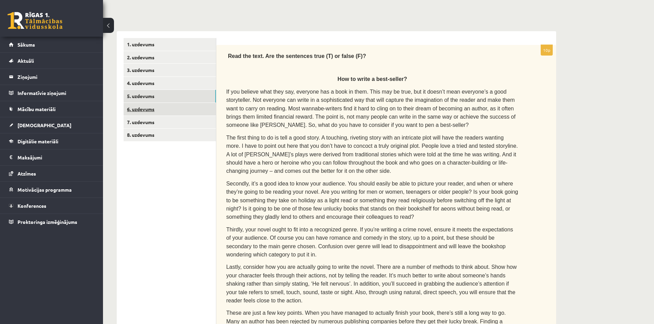
click at [145, 110] on link "6. uzdevums" at bounding box center [170, 109] width 92 height 13
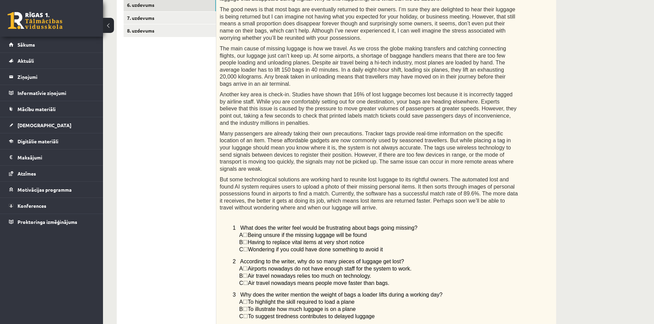
scroll to position [174, 0]
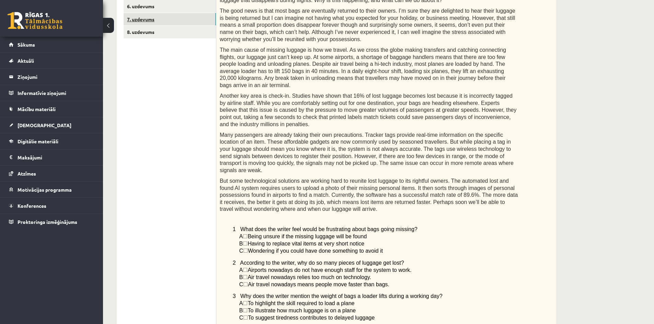
click at [148, 16] on link "7. uzdevums" at bounding box center [170, 19] width 92 height 13
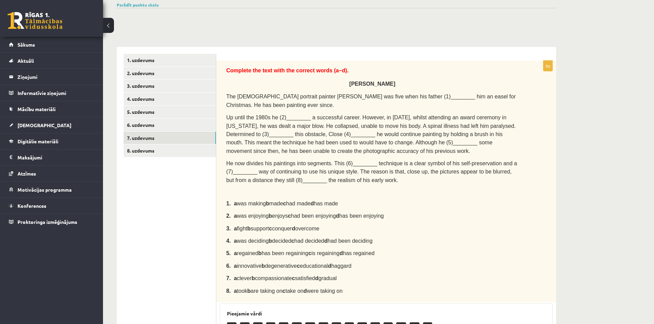
scroll to position [52, 0]
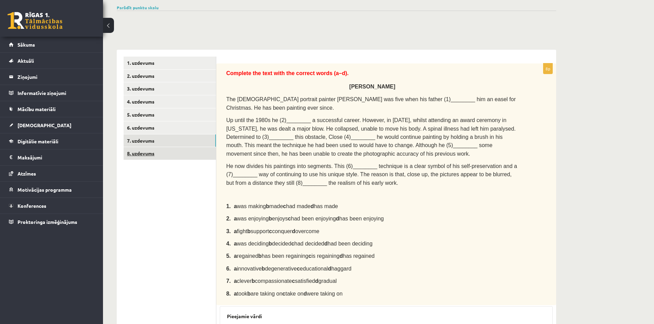
click at [149, 149] on link "8. uzdevums" at bounding box center [170, 153] width 92 height 13
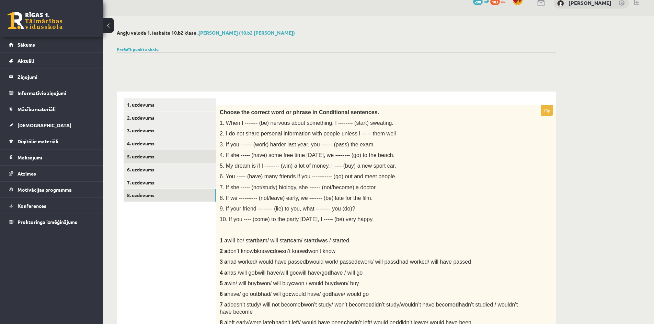
scroll to position [0, 0]
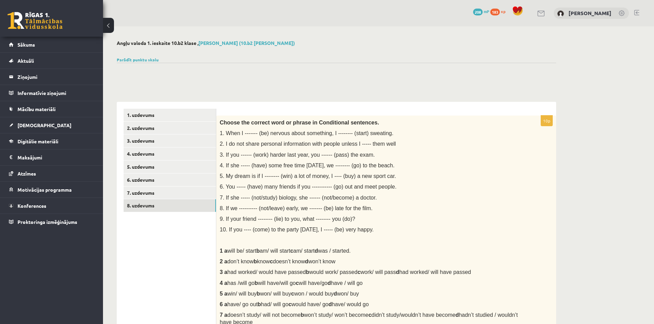
click at [109, 24] on button at bounding box center [108, 25] width 11 height 15
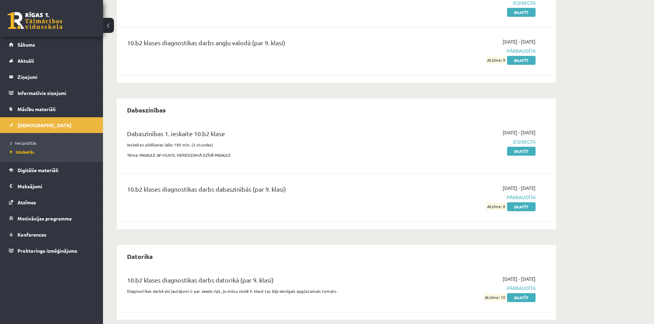
scroll to position [118, 0]
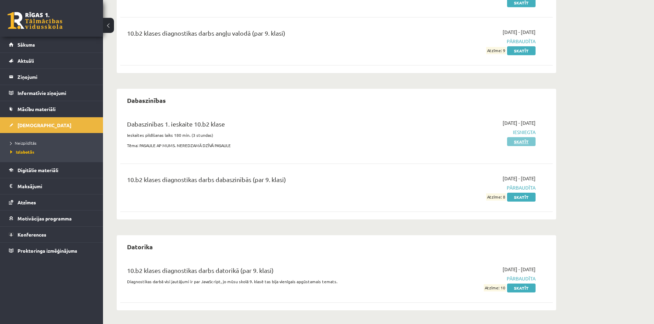
click at [510, 141] on link "Skatīt" at bounding box center [521, 141] width 28 height 9
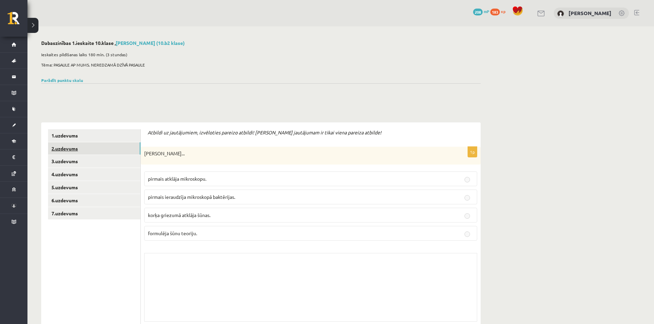
click at [64, 148] on link "2.uzdevums" at bounding box center [94, 148] width 92 height 13
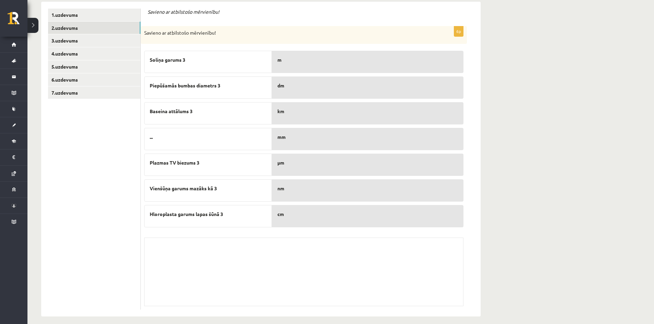
scroll to position [127, 0]
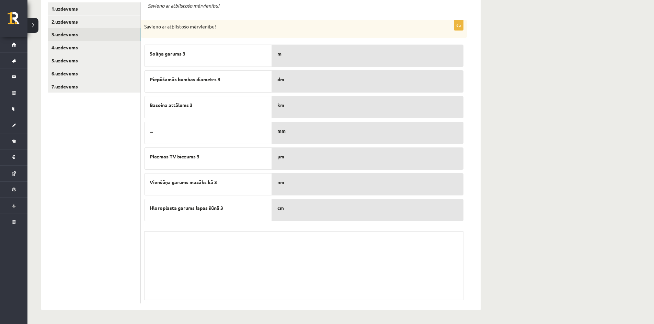
click at [58, 35] on link "3.uzdevums" at bounding box center [94, 34] width 92 height 13
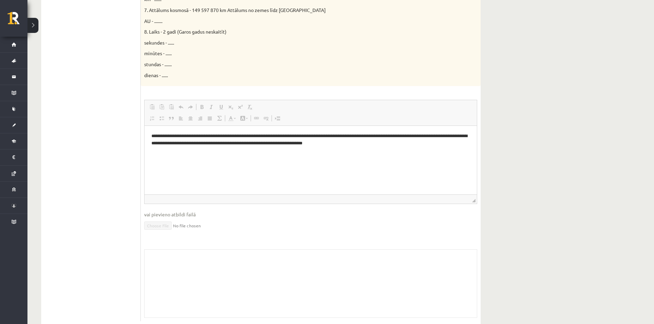
scroll to position [398, 0]
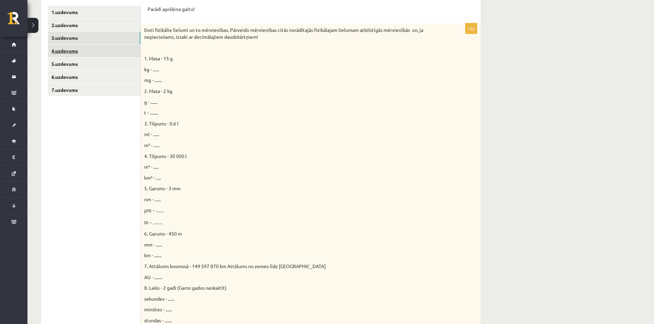
click at [68, 51] on link "4.uzdevums" at bounding box center [94, 51] width 92 height 13
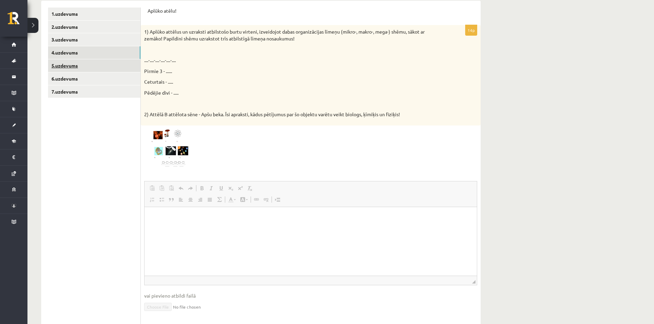
scroll to position [0, 0]
click at [74, 67] on link "5.uzdevums" at bounding box center [94, 65] width 92 height 13
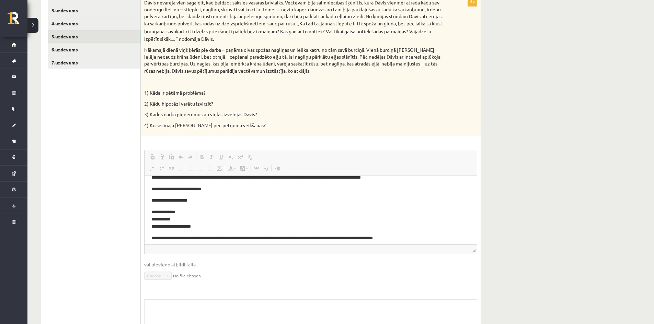
scroll to position [24, 0]
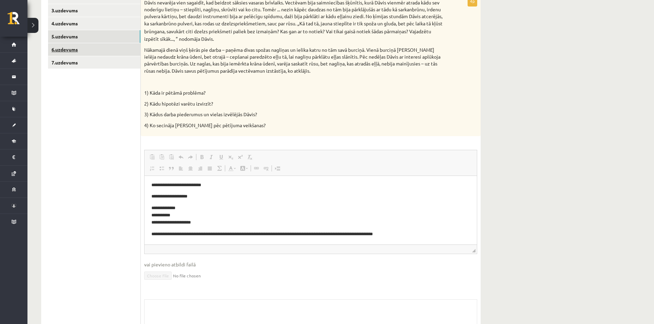
click at [66, 46] on link "6.uzdevums" at bounding box center [94, 49] width 92 height 13
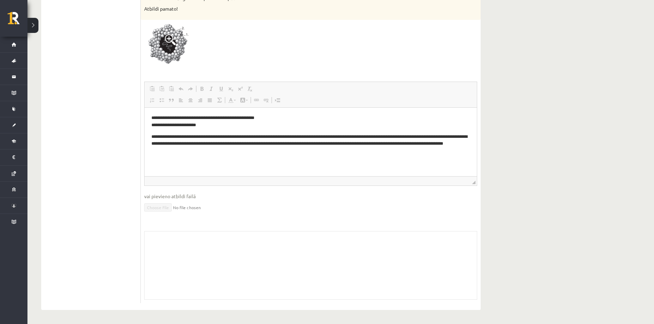
scroll to position [185, 0]
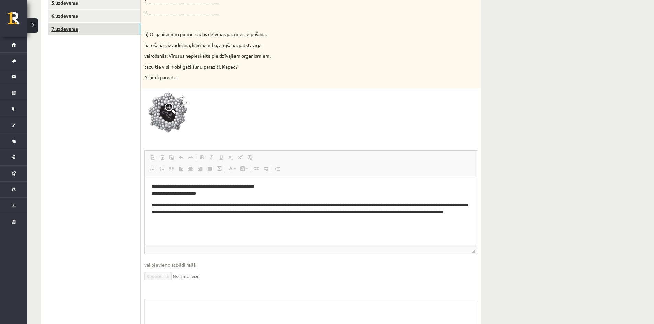
click at [67, 25] on link "7.uzdevums" at bounding box center [94, 29] width 92 height 13
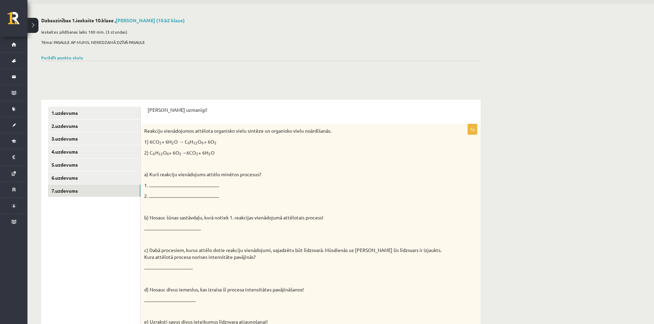
scroll to position [0, 0]
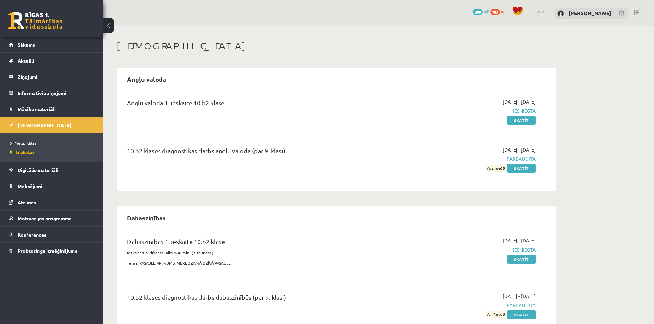
scroll to position [118, 0]
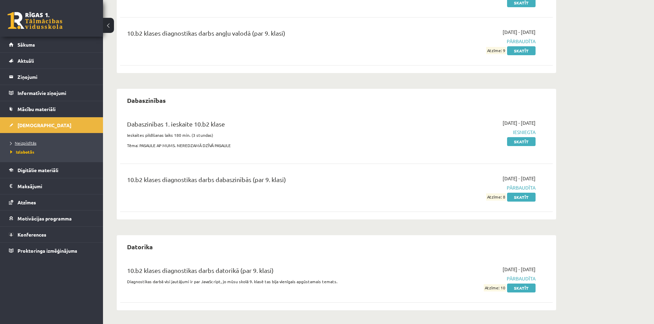
drag, startPoint x: 379, startPoint y: 53, endPoint x: 28, endPoint y: 145, distance: 362.9
click at [28, 145] on span "Neizpildītās" at bounding box center [23, 142] width 26 height 5
